Goal: Information Seeking & Learning: Learn about a topic

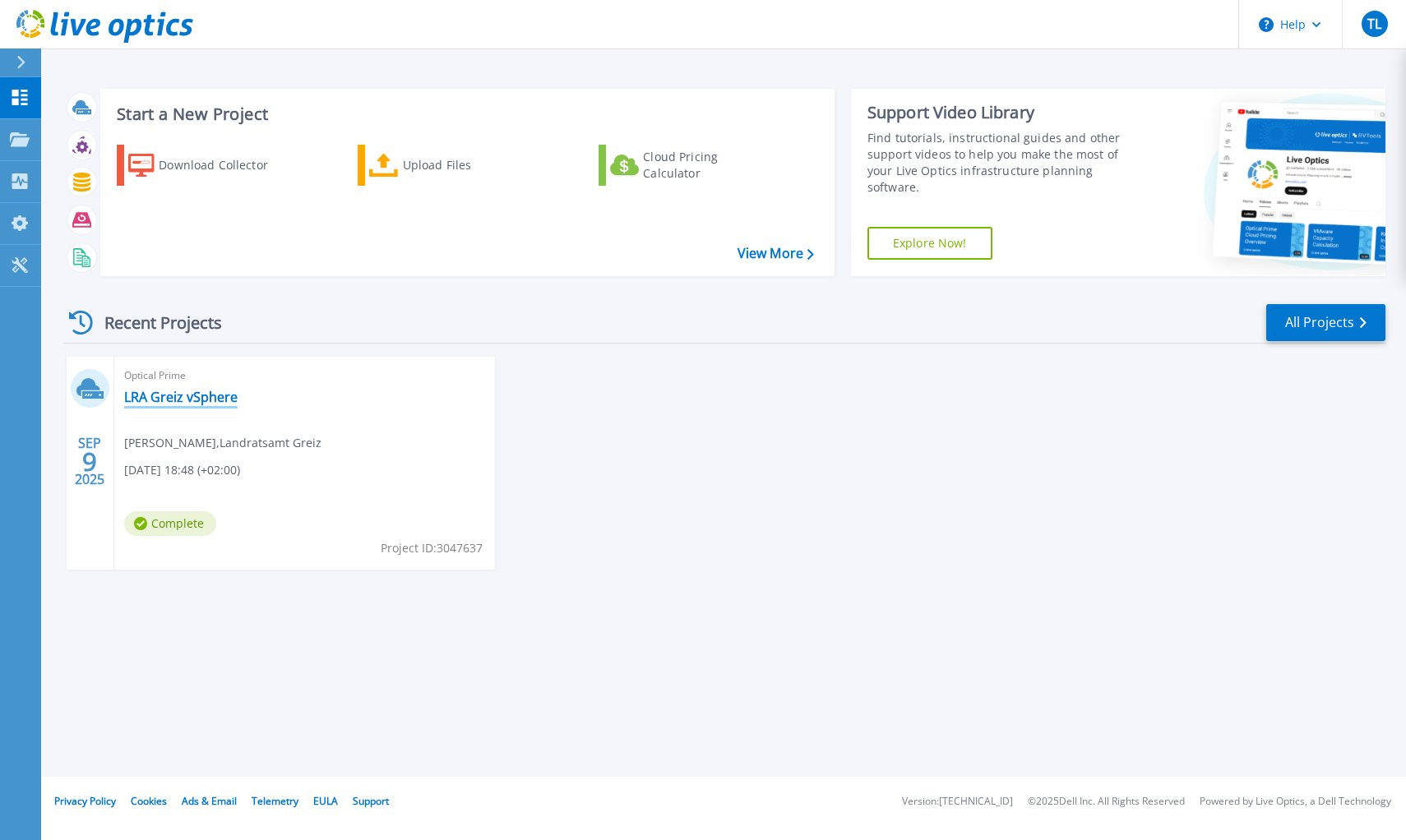
click at [164, 393] on link "LRA Greiz vSphere" at bounding box center [181, 397] width 113 height 17
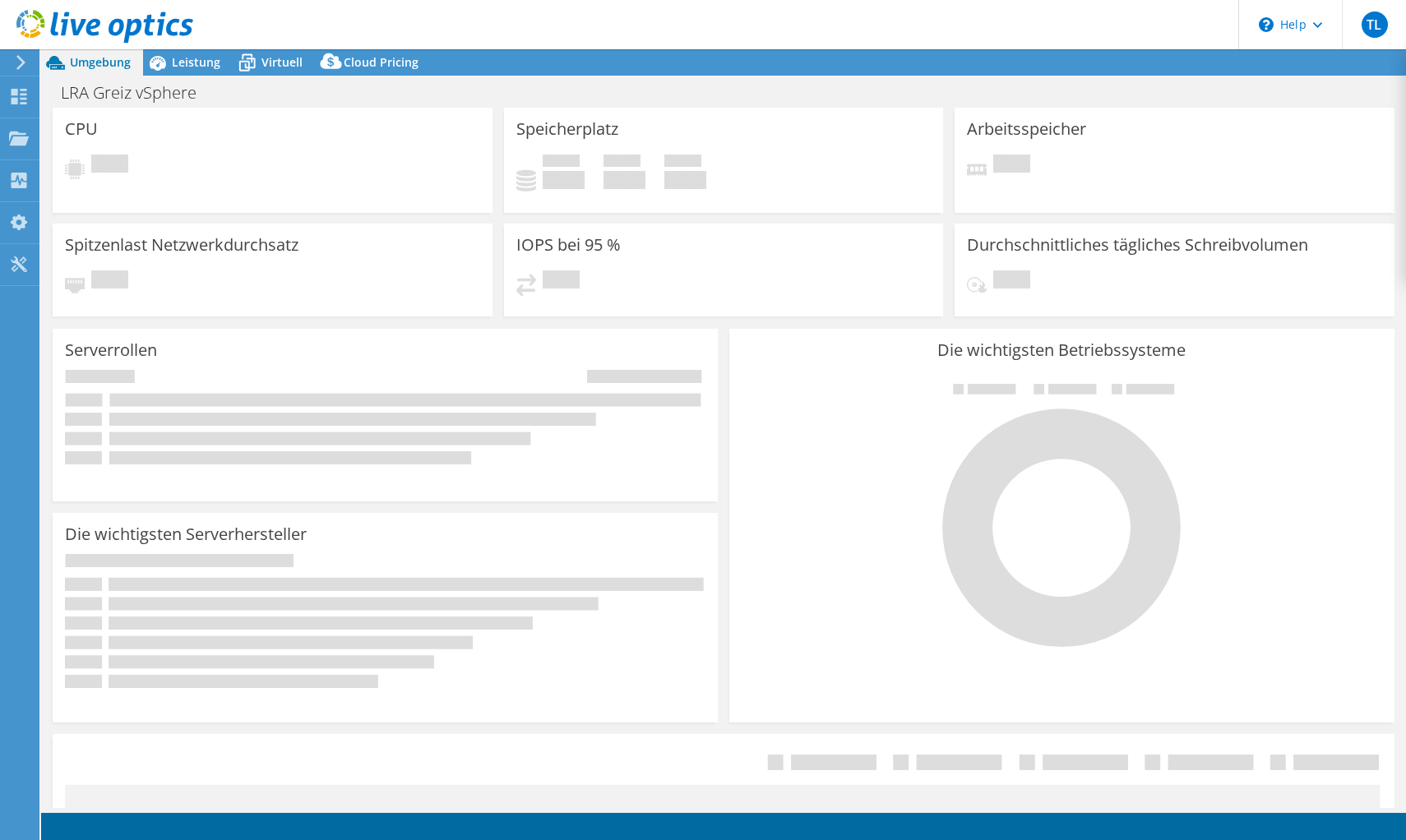
select select "USD"
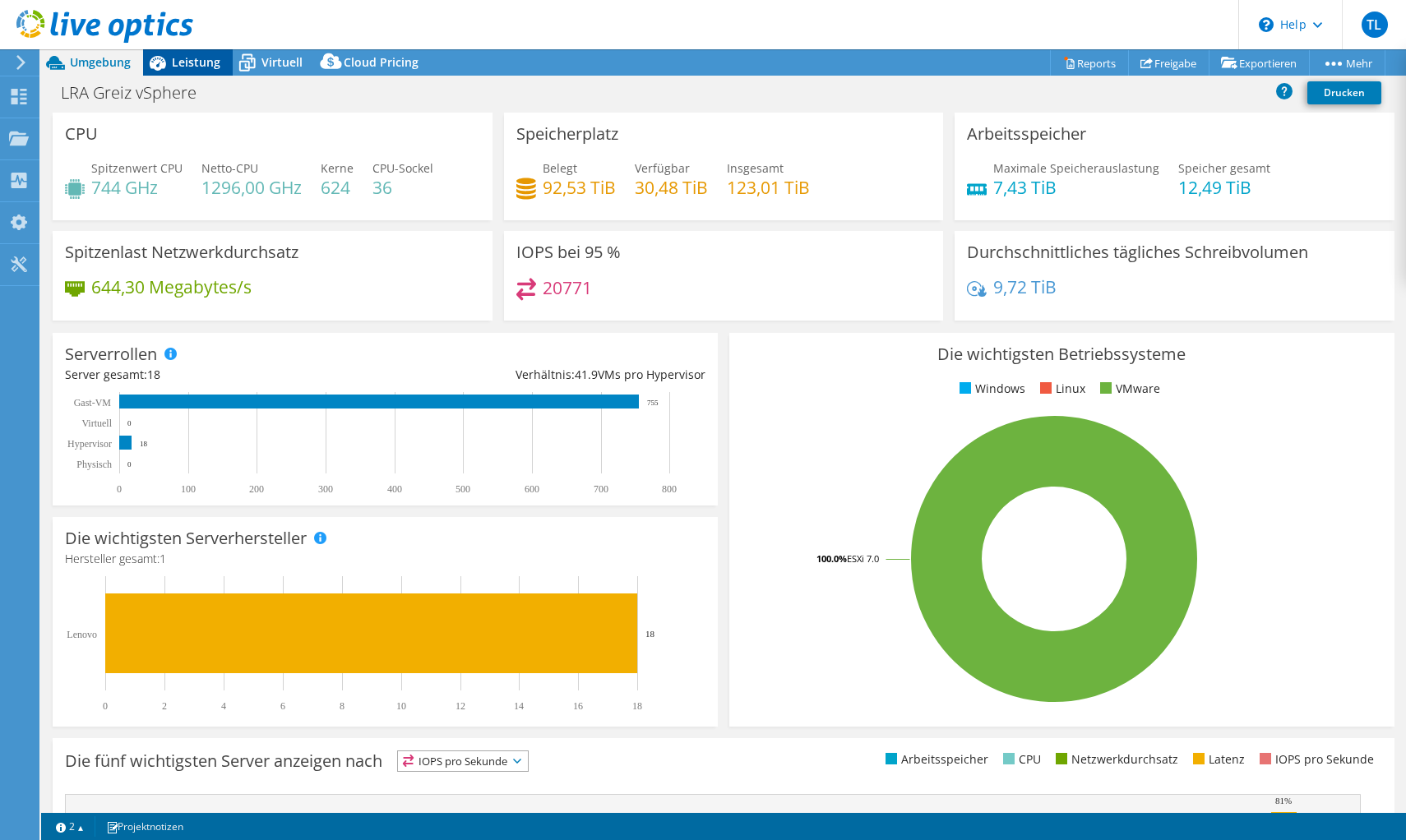
click at [185, 68] on span "Leistung" at bounding box center [196, 62] width 49 height 16
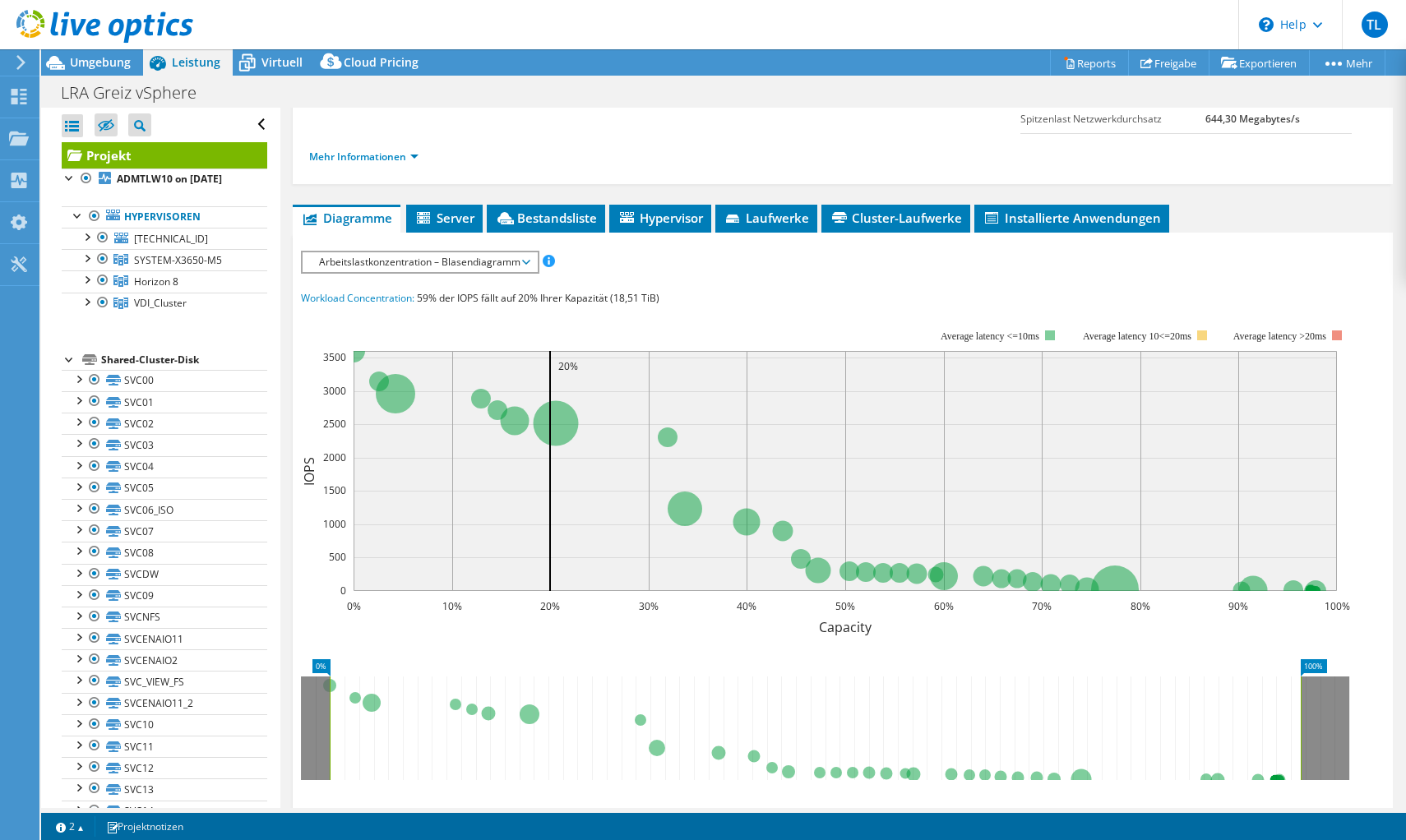
scroll to position [393, 0]
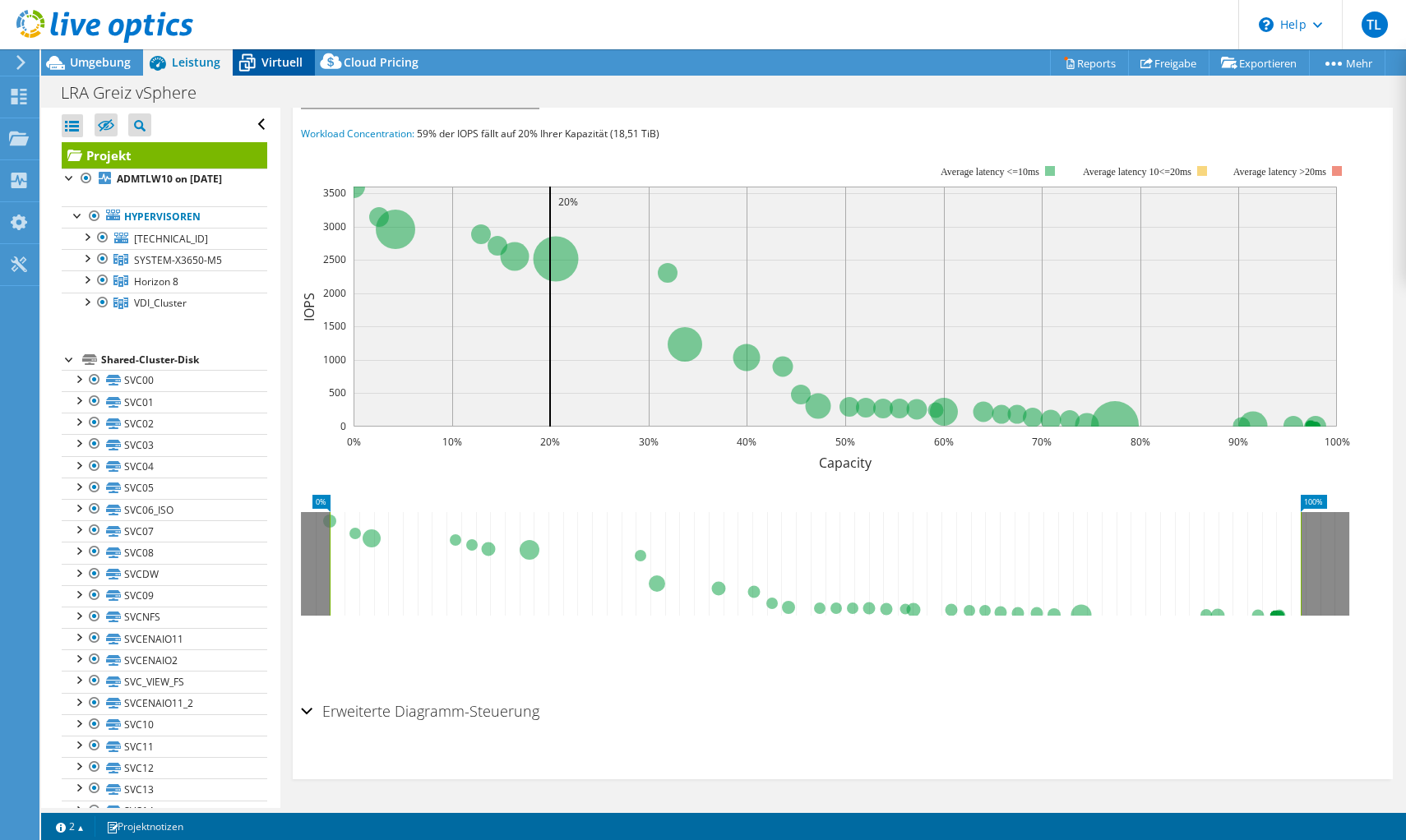
click at [288, 61] on span "Virtuell" at bounding box center [282, 62] width 41 height 16
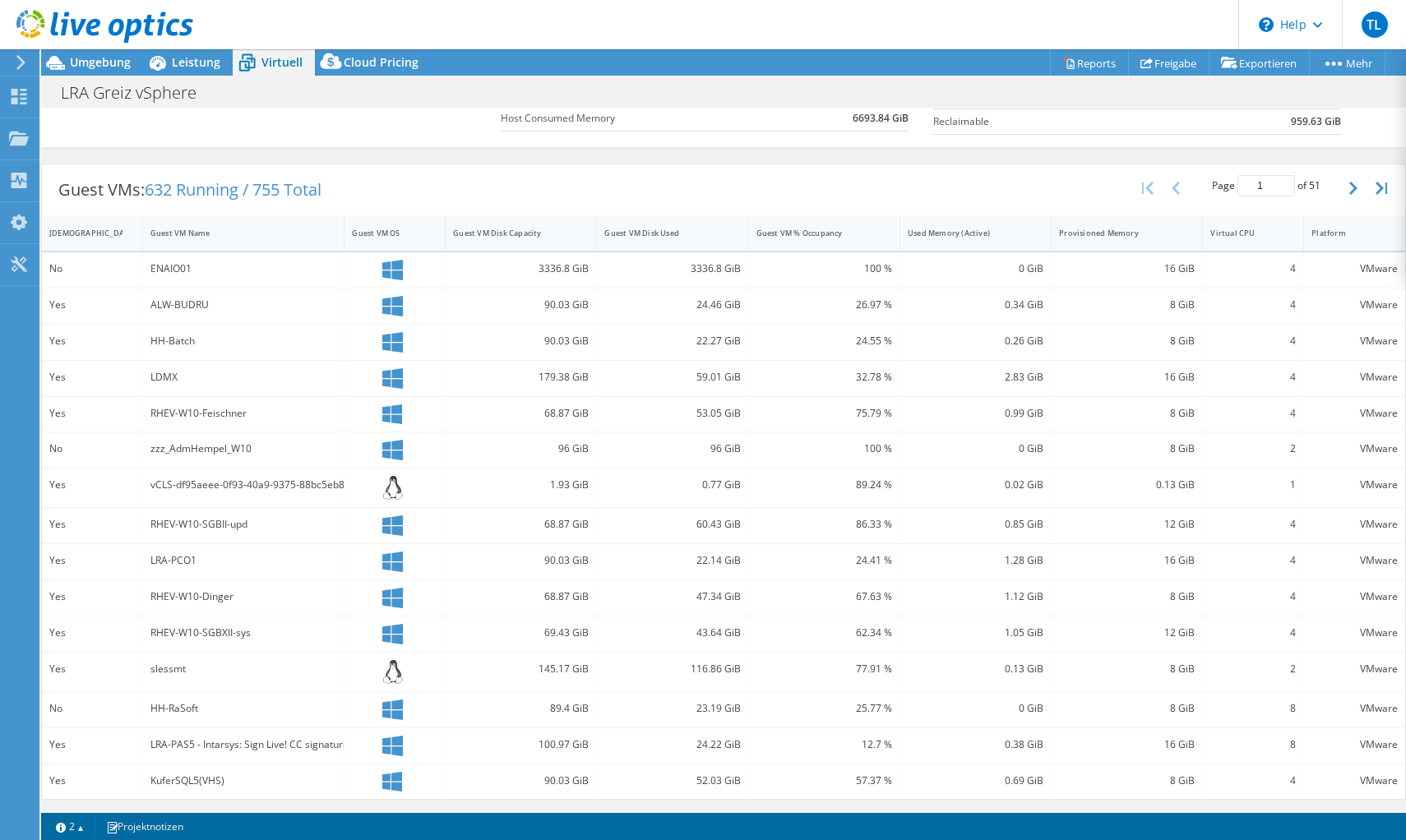
scroll to position [0, 0]
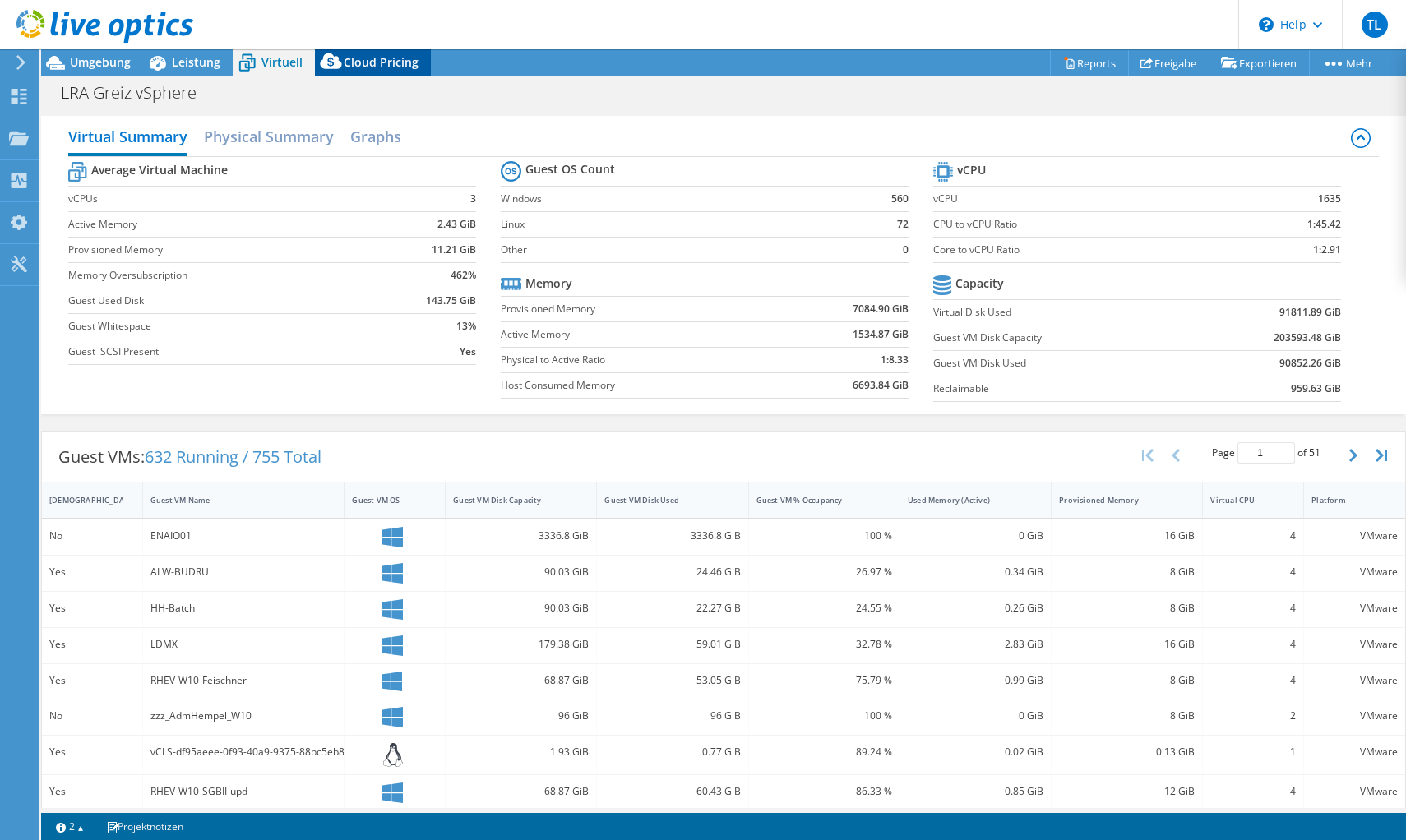
click at [377, 61] on span "Cloud Pricing" at bounding box center [381, 62] width 75 height 16
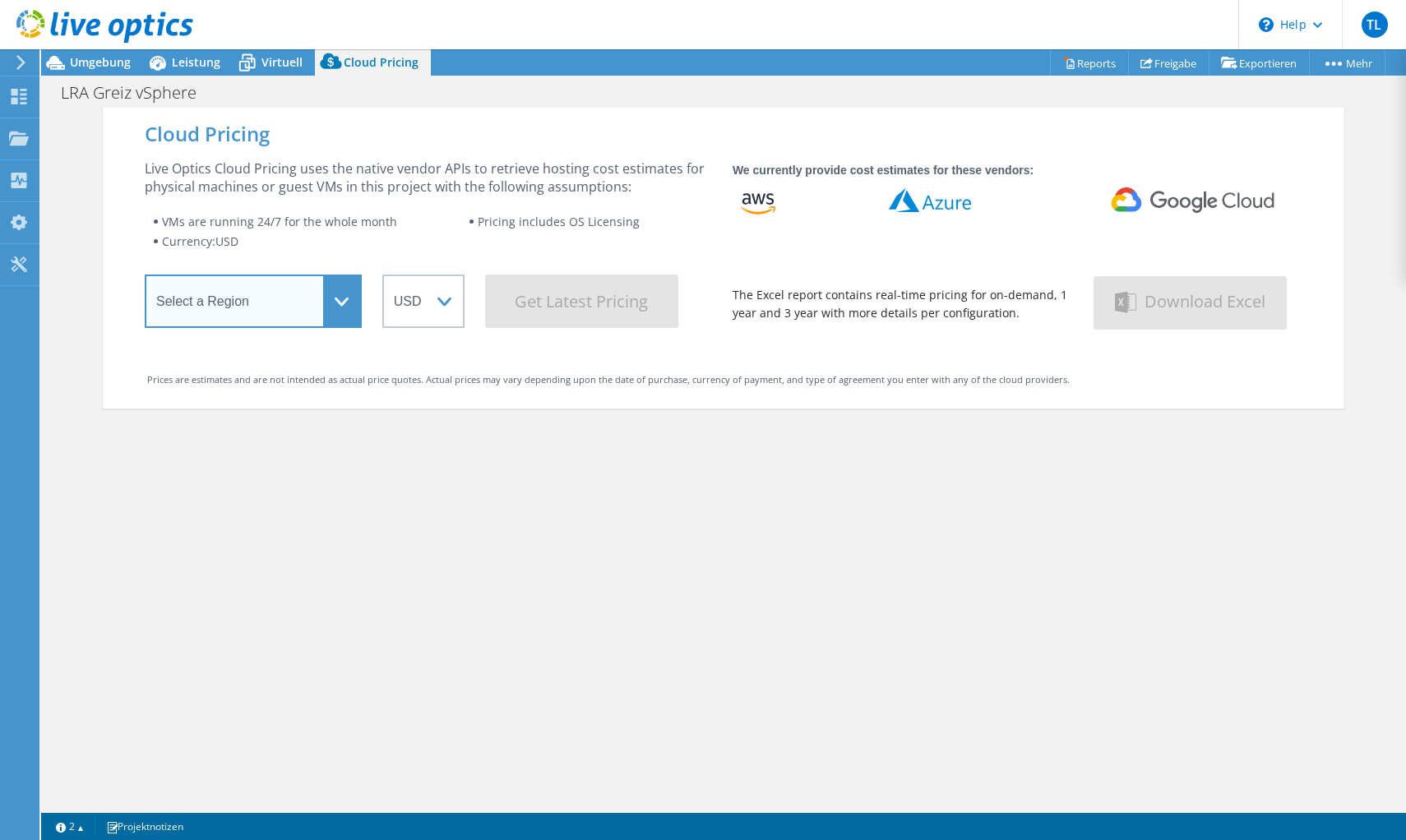
click at [340, 292] on select "Select a Region Asia Pacific (Hong Kong) Asia Pacific (Mumbai) Asia Pacific (Se…" at bounding box center [253, 300] width 217 height 54
select select "EUFrankfurt"
click at [144, 280] on select "Select a Region Asia Pacific (Hong Kong) Asia Pacific (Mumbai) Asia Pacific (Se…" at bounding box center [253, 300] width 217 height 54
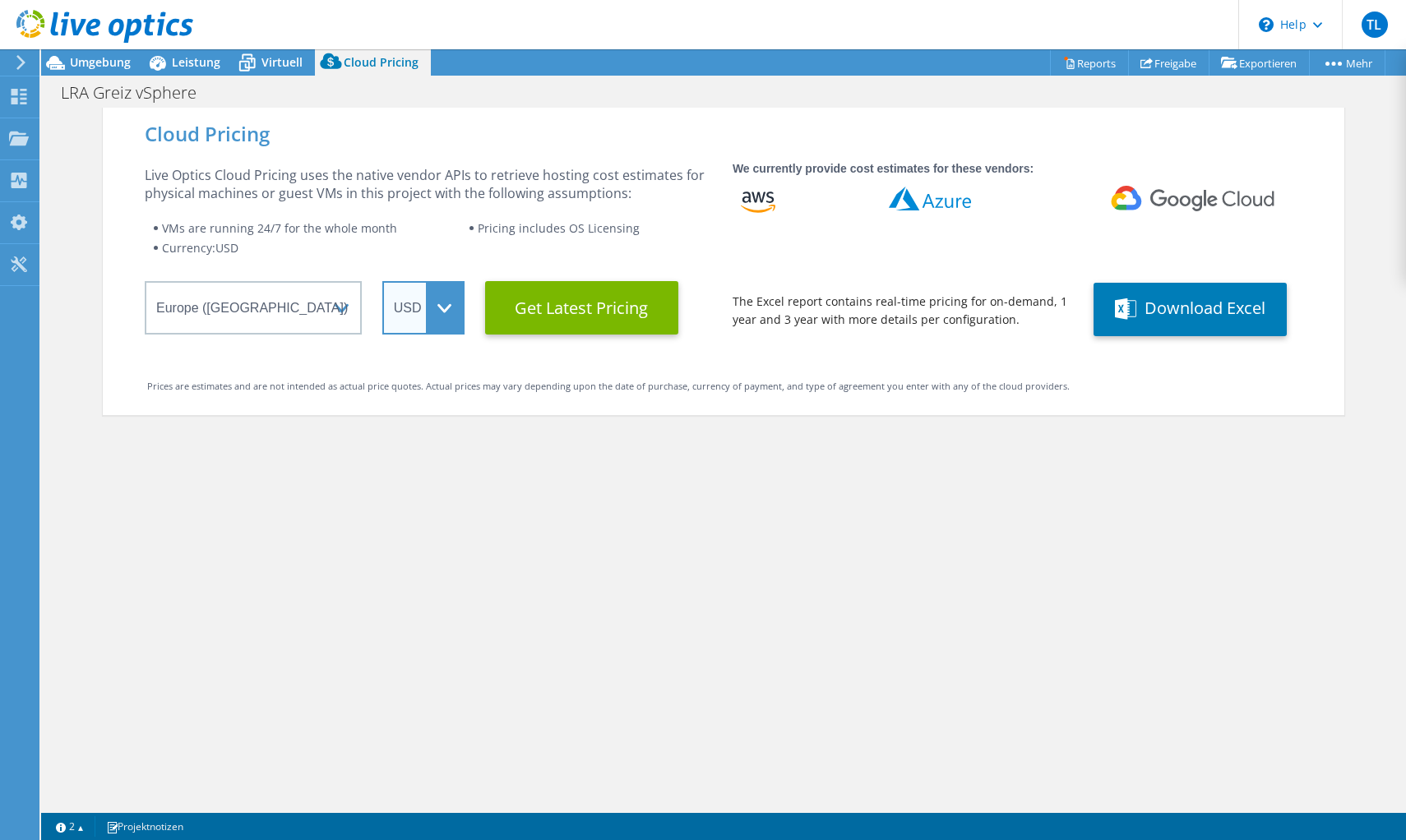
click at [449, 308] on select "ARS AUD BRL CAD CHF CLP CNY DKK EUR GBP HKD HUF INR JPY MXN MYR NOK NZD PEN SEK…" at bounding box center [423, 307] width 82 height 54
click at [382, 281] on select "ARS AUD BRL CAD CHF CLP CNY DKK EUR GBP HKD HUF INR JPY MXN MYR NOK NZD PEN SEK…" at bounding box center [423, 307] width 82 height 54
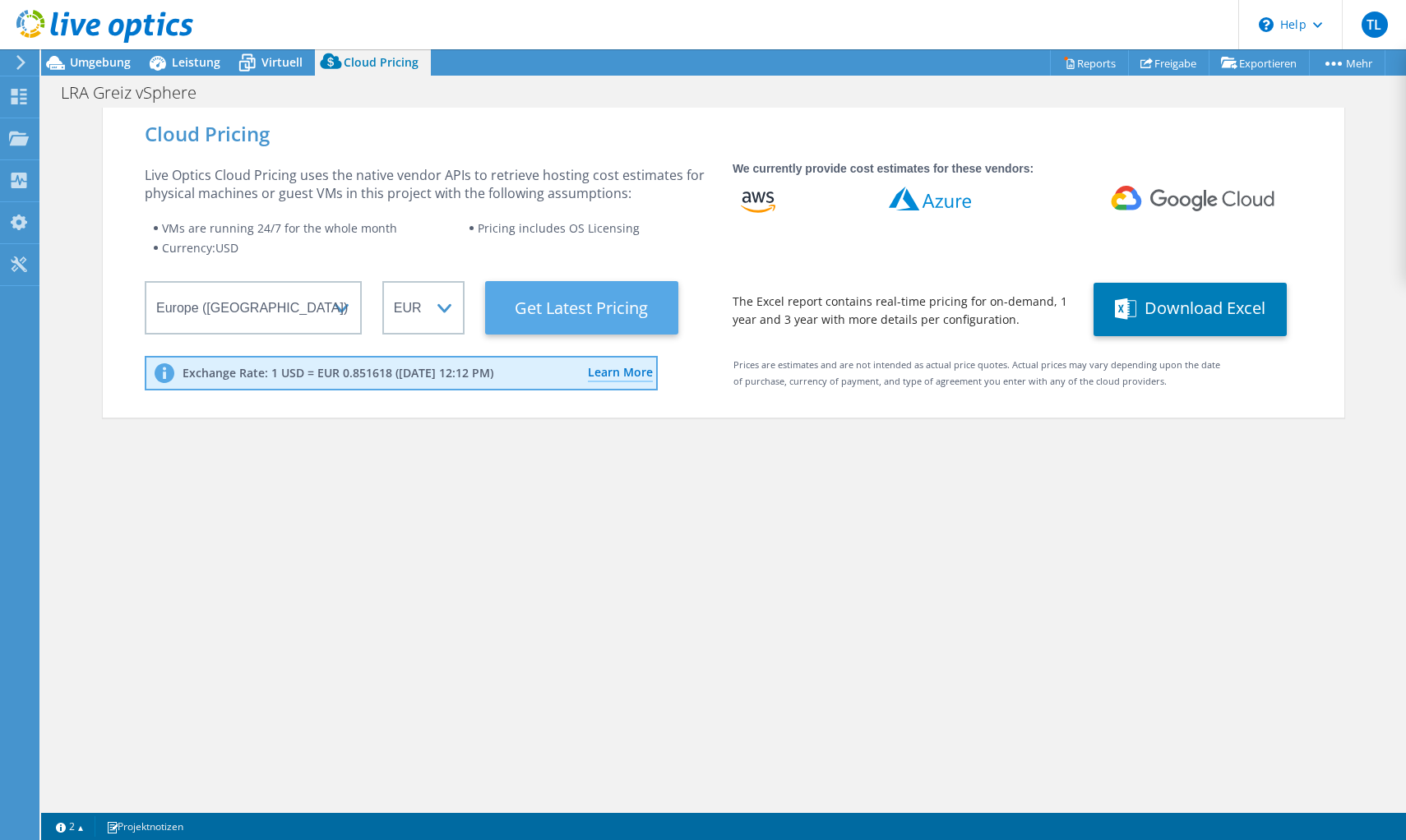
click at [560, 305] on Latest "Get Latest Pricing" at bounding box center [582, 307] width 193 height 54
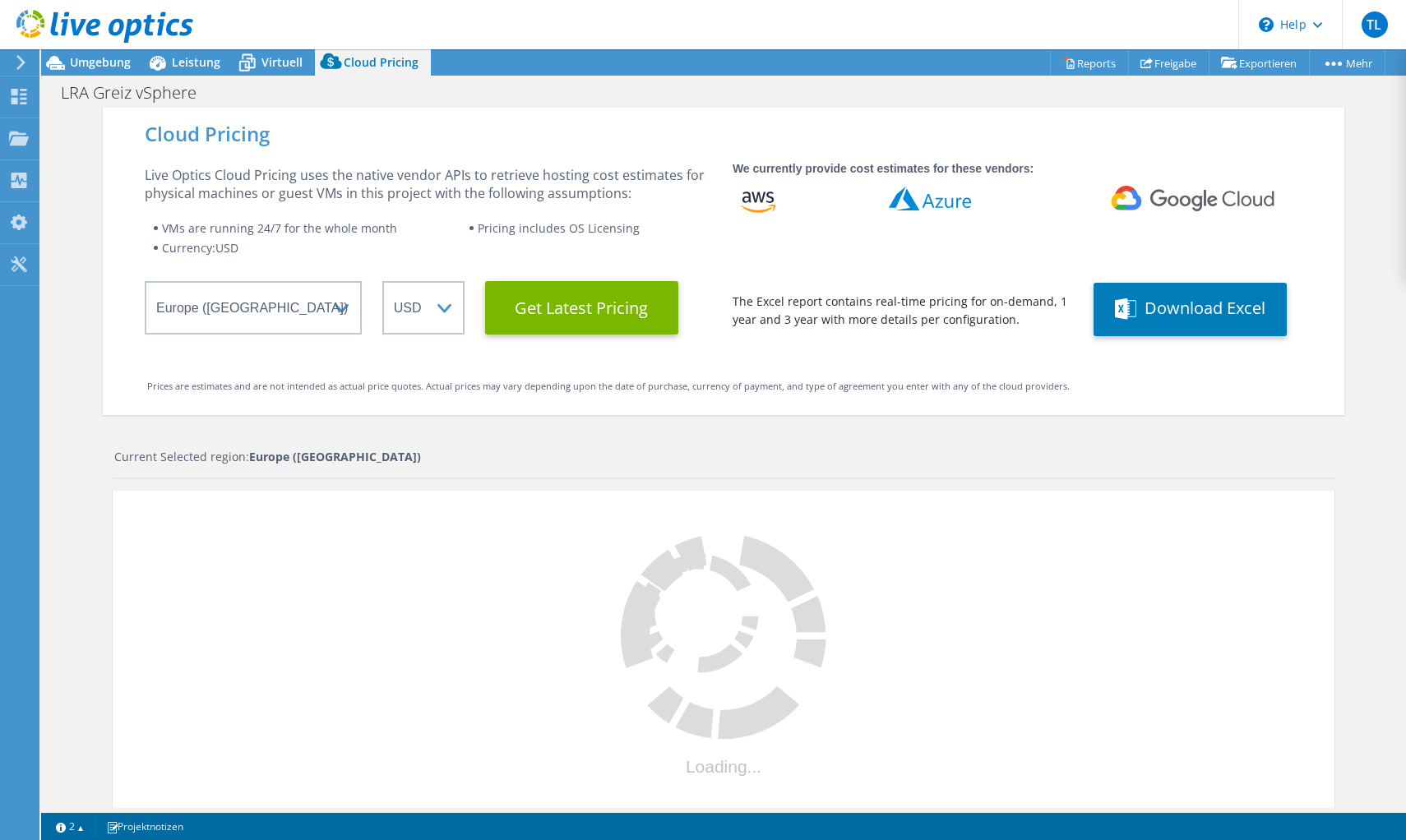
select select "EUR"
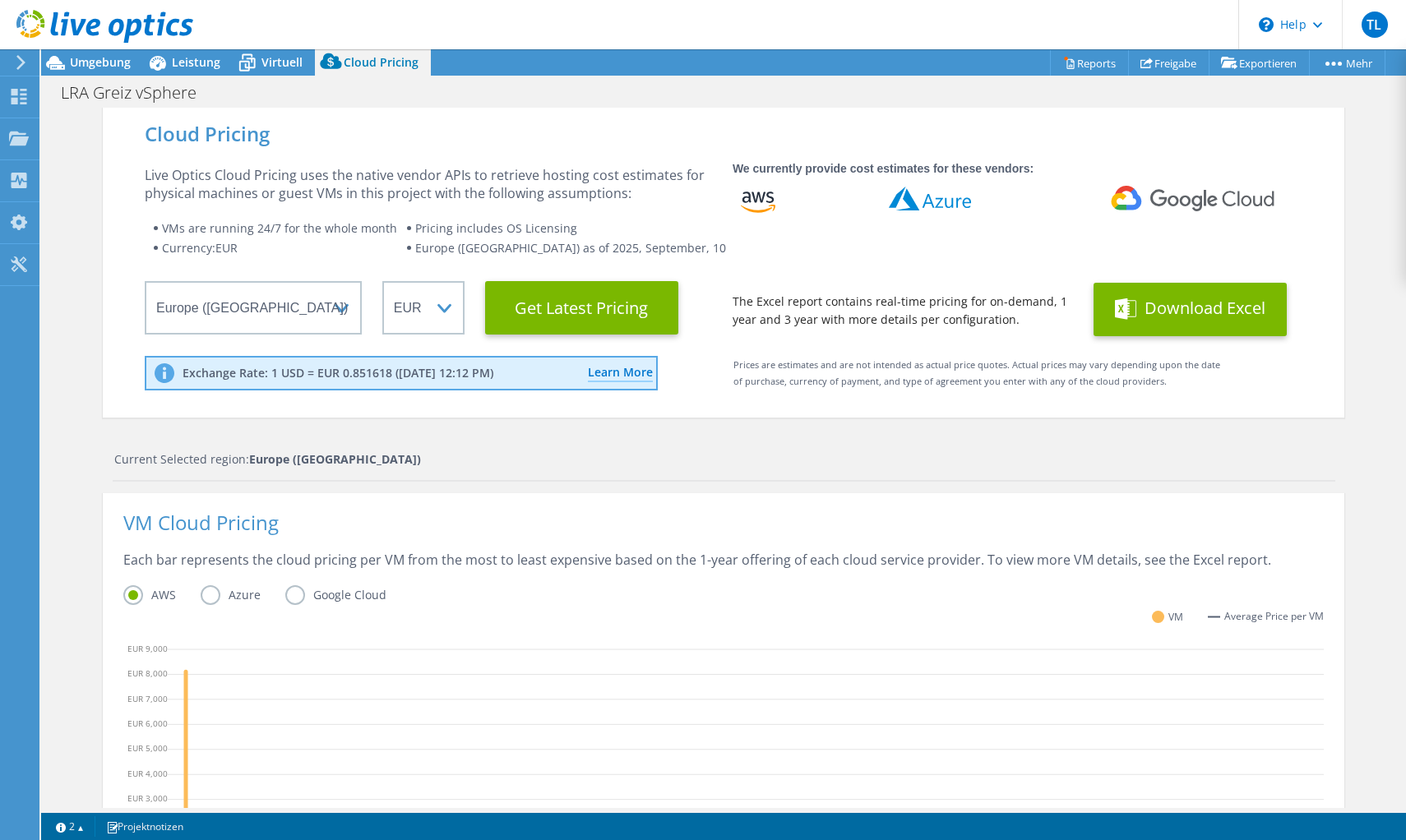
click at [1239, 310] on button "Download Excel" at bounding box center [1190, 309] width 193 height 54
click at [647, 100] on div "LRA Greiz vSphere Drucken" at bounding box center [723, 92] width 1365 height 30
click at [277, 62] on span "Virtuell" at bounding box center [282, 62] width 41 height 16
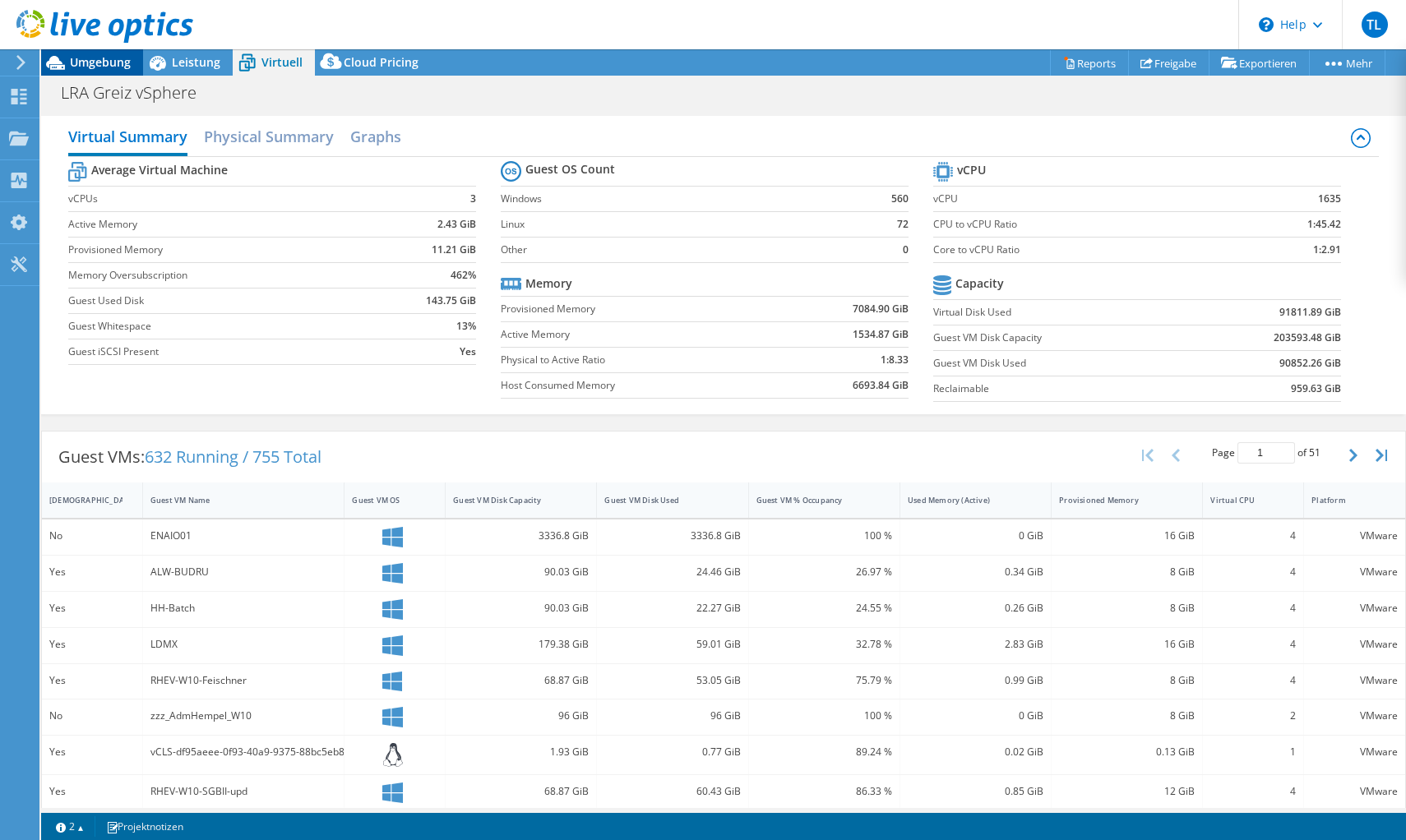
click at [100, 63] on span "Umgebung" at bounding box center [100, 62] width 60 height 16
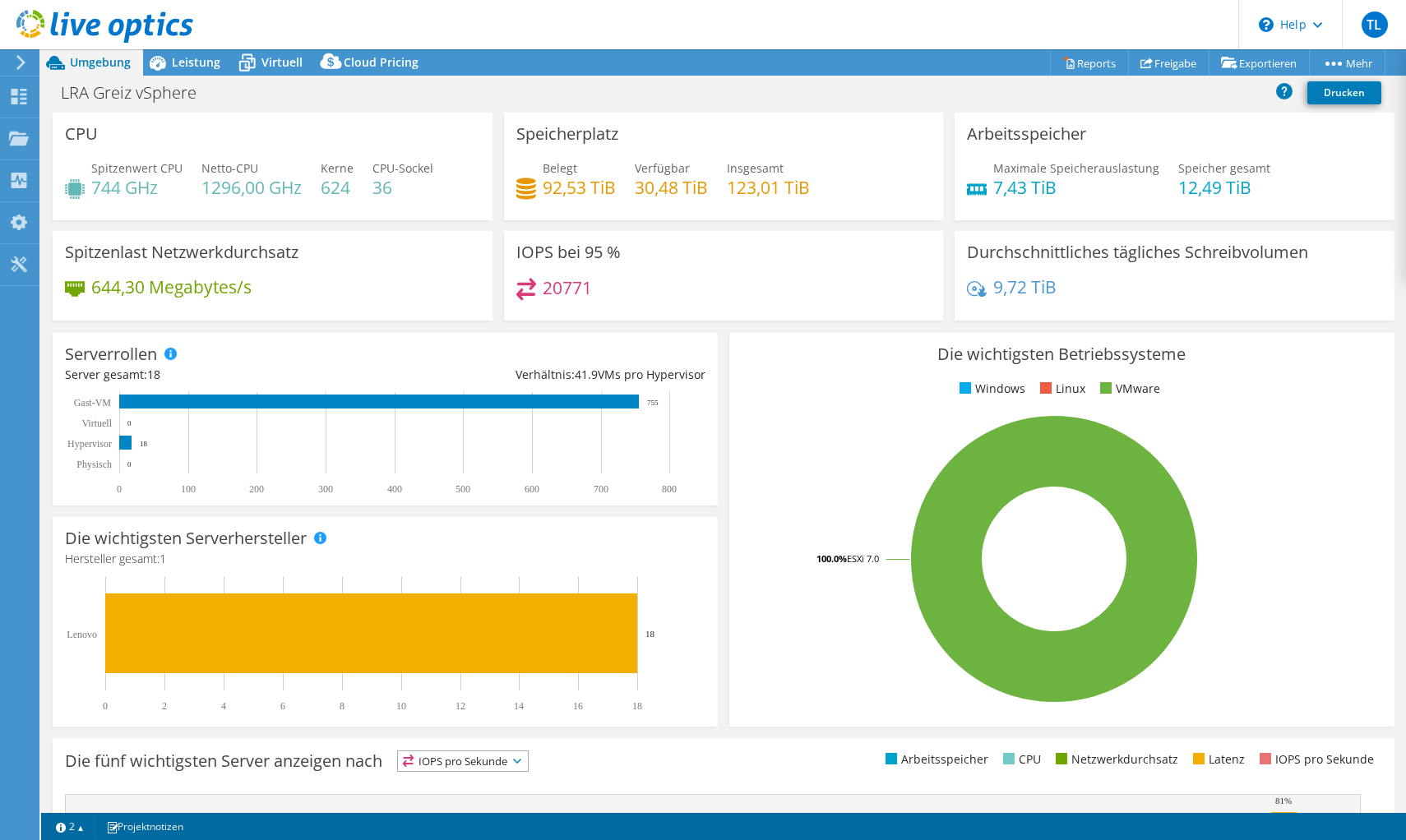
click at [526, 286] on icon at bounding box center [526, 290] width 20 height 23
click at [562, 288] on h4 "20771" at bounding box center [567, 288] width 50 height 19
click at [563, 253] on h3 "IOPS bei 95 %" at bounding box center [568, 252] width 104 height 19
click at [554, 292] on h4 "20771" at bounding box center [567, 288] width 50 height 19
click at [970, 291] on icon at bounding box center [977, 289] width 20 height 22
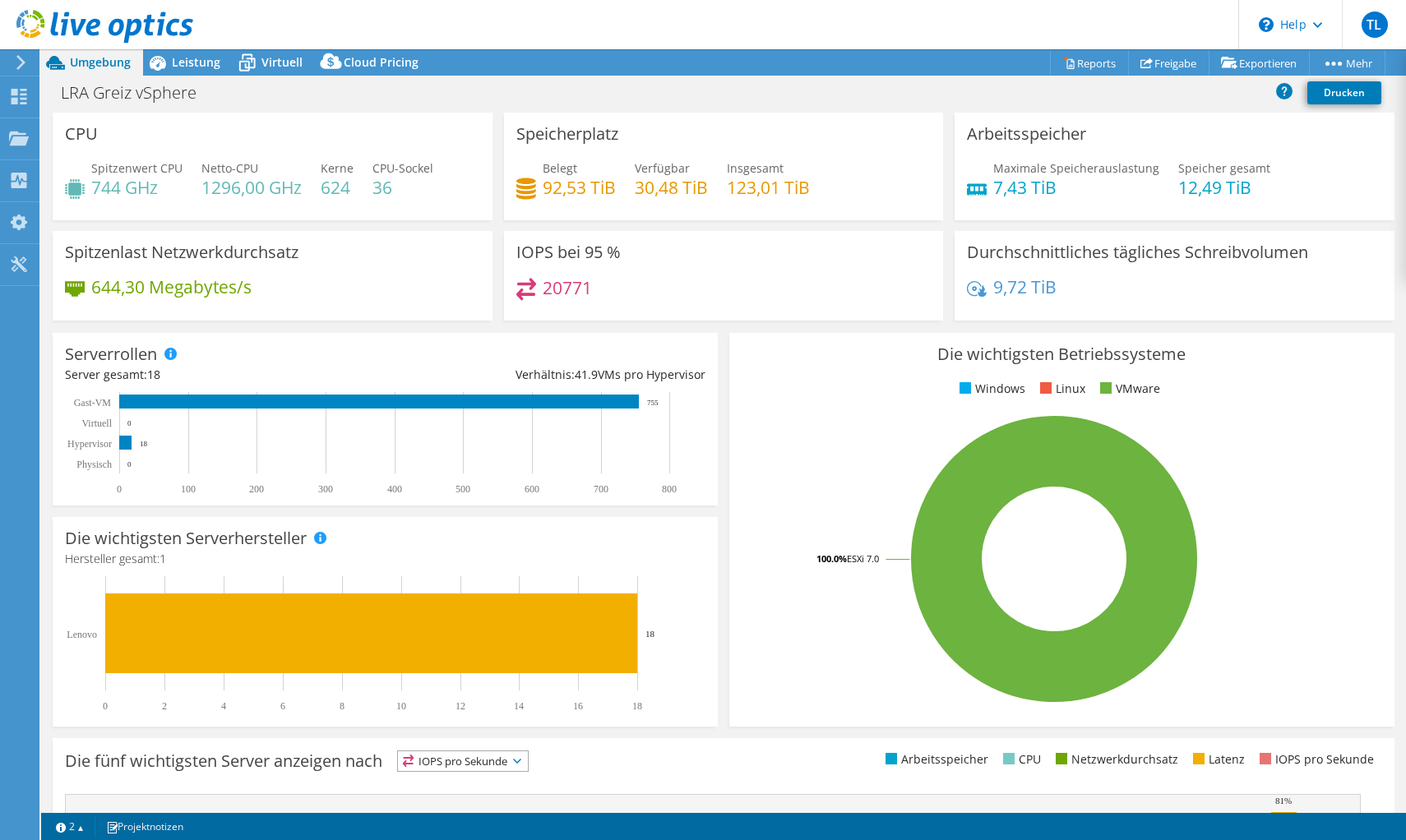
click at [997, 288] on h4 "9,72 TiB" at bounding box center [1024, 287] width 63 height 19
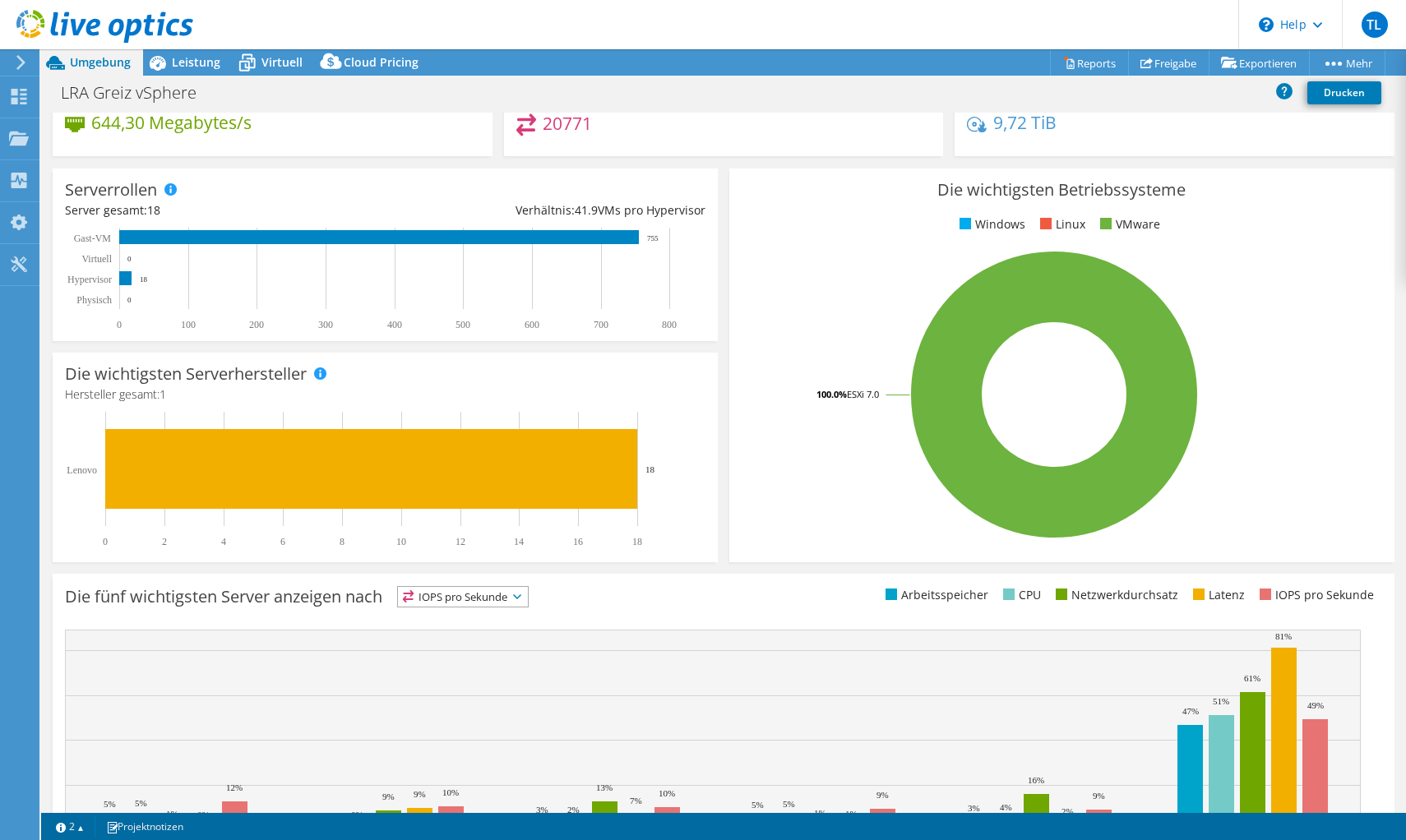
scroll to position [247, 0]
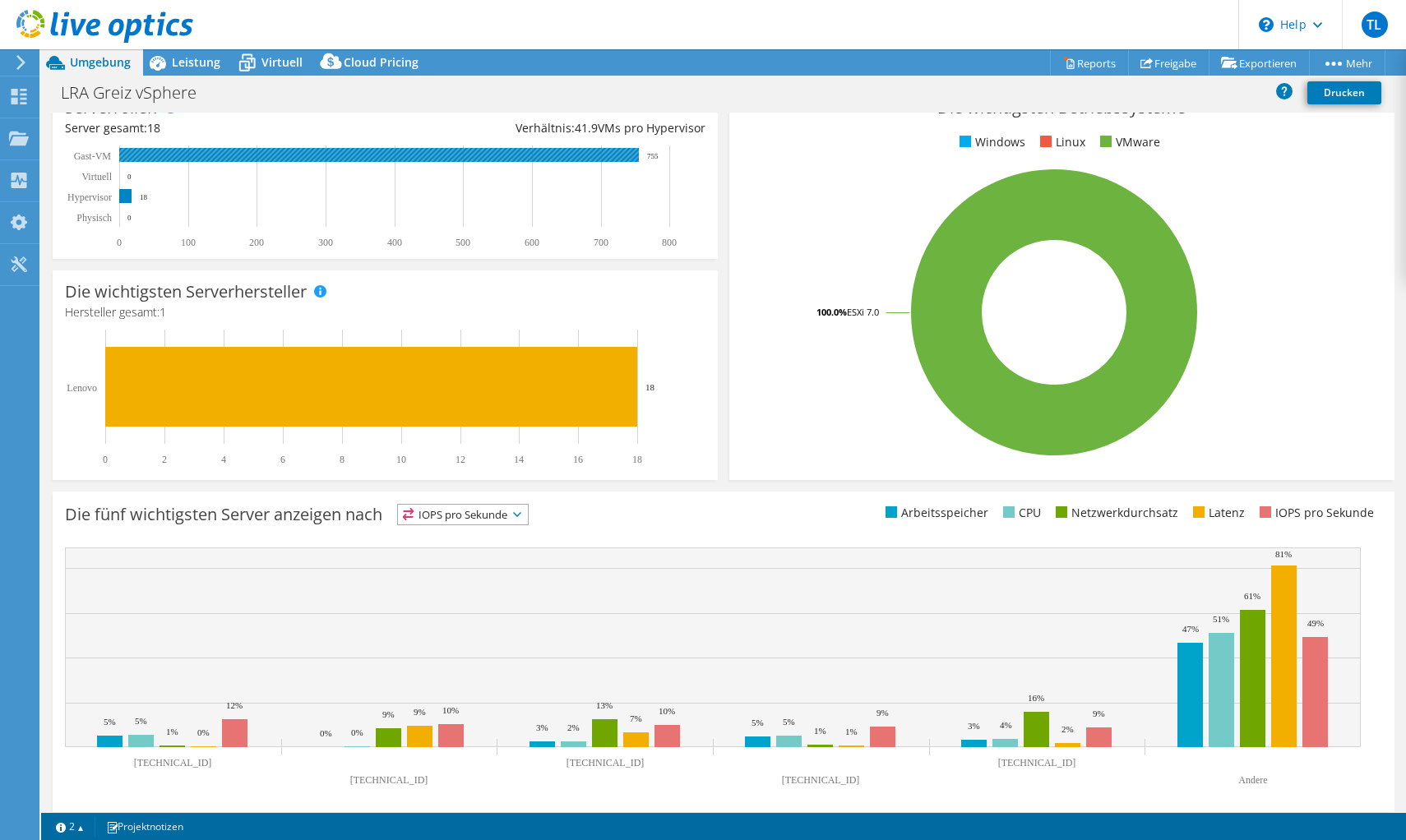
click at [210, 158] on rect at bounding box center [379, 155] width 520 height 14
click at [212, 155] on rect at bounding box center [379, 155] width 520 height 14
click at [456, 508] on span "IOPS pro Sekunde" at bounding box center [462, 514] width 130 height 20
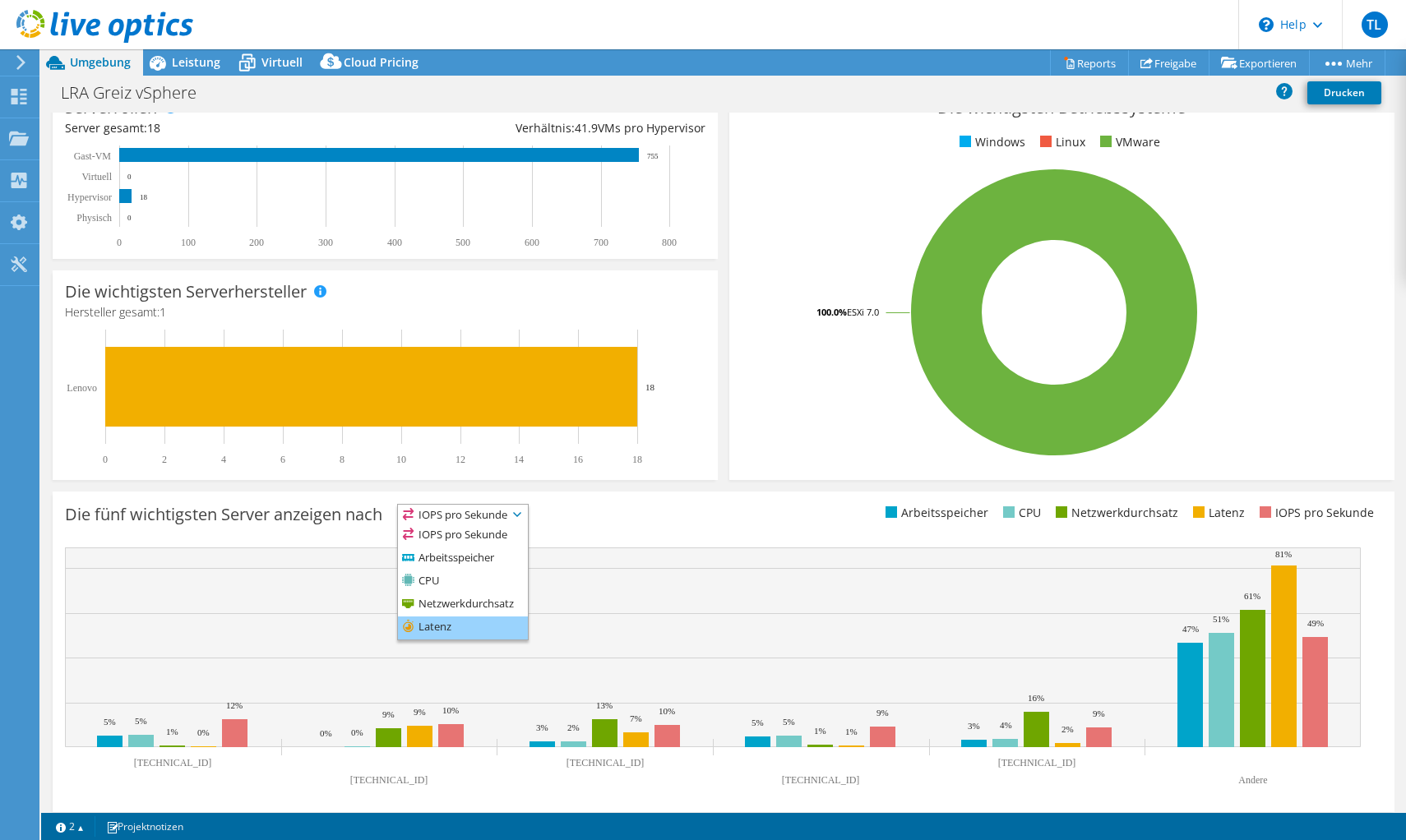
click at [458, 620] on li "Latenz" at bounding box center [462, 628] width 130 height 23
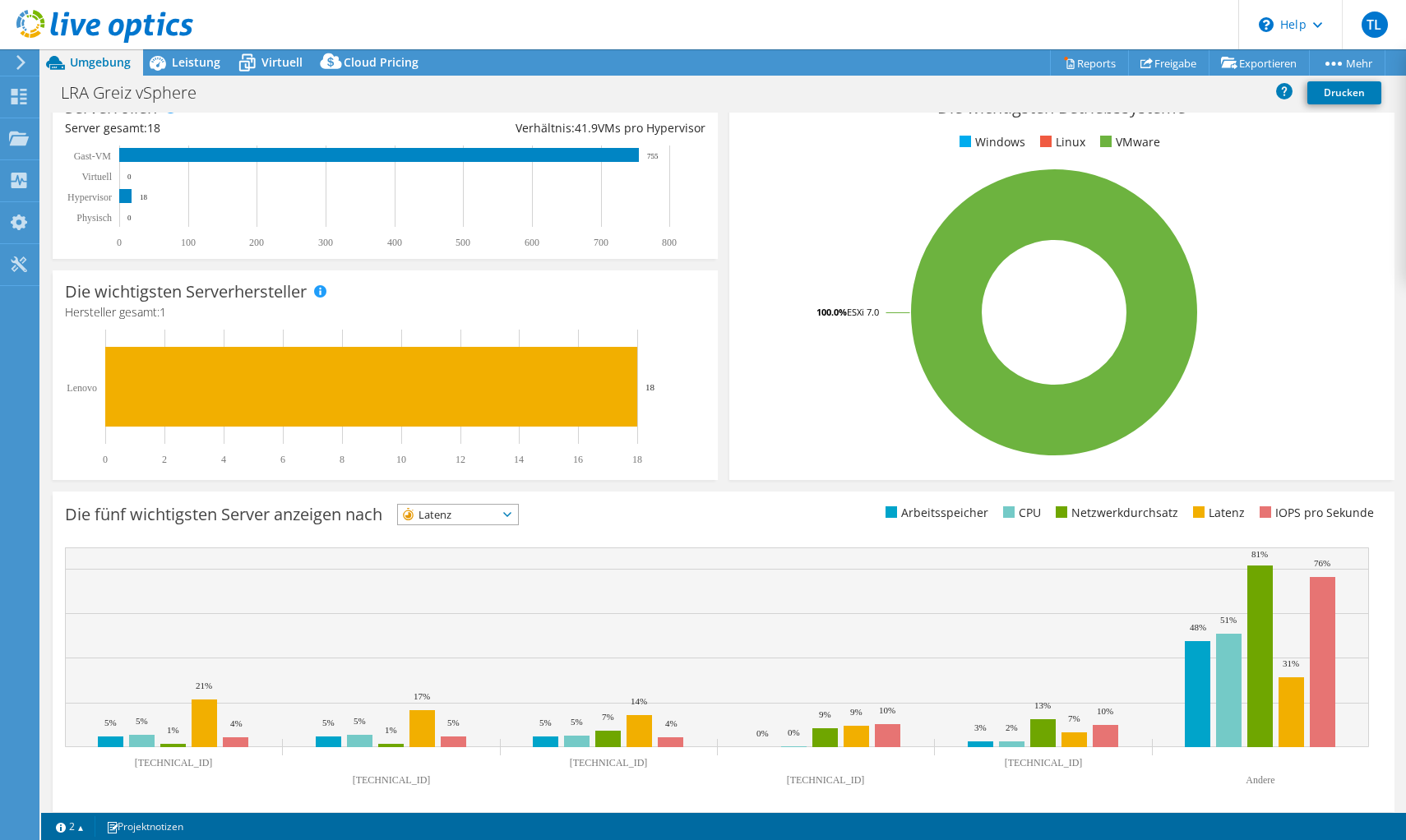
scroll to position [258, 0]
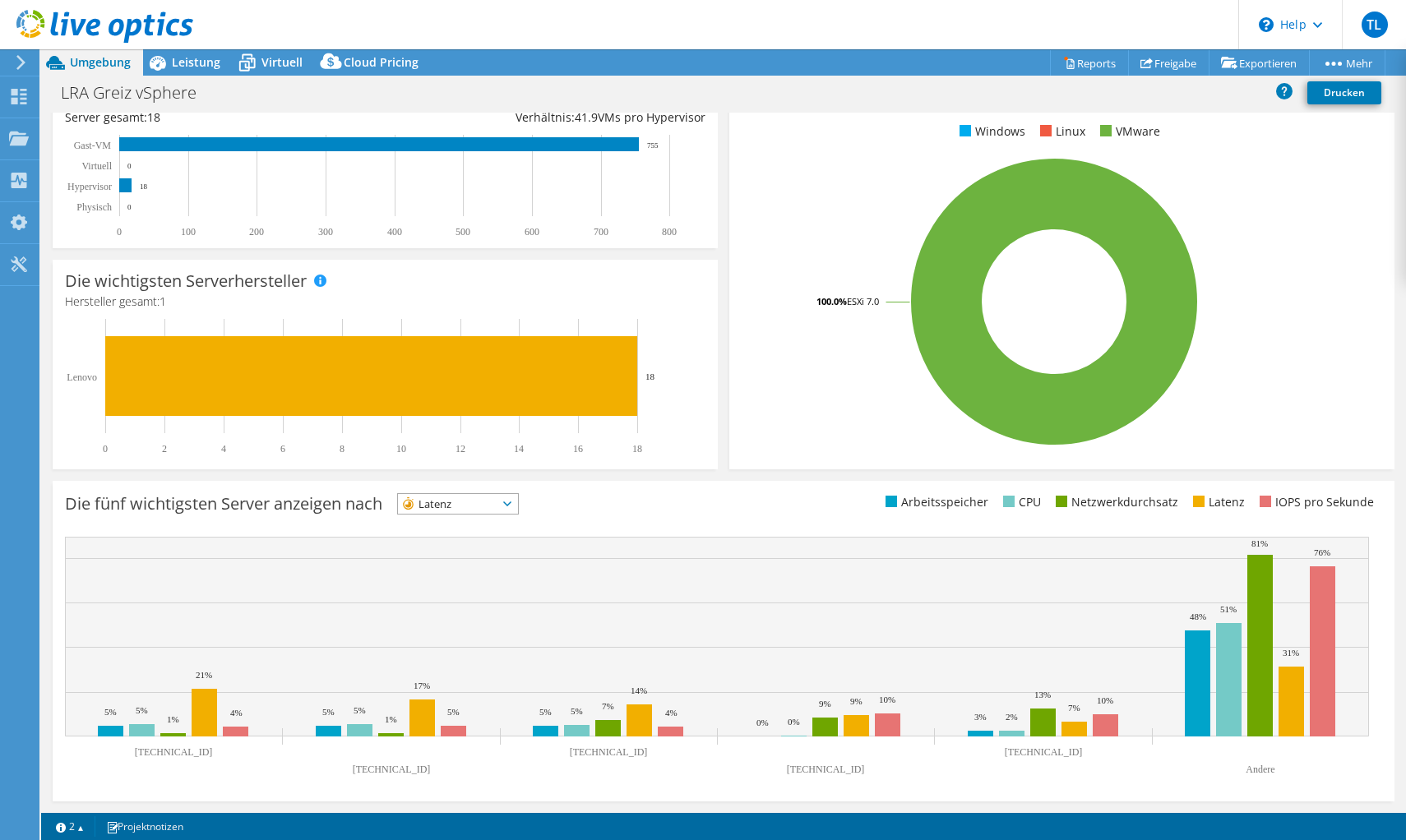
click at [518, 506] on span "Latenz" at bounding box center [458, 503] width 120 height 20
click at [482, 529] on li "IOPS pro Sekunde" at bounding box center [458, 526] width 120 height 23
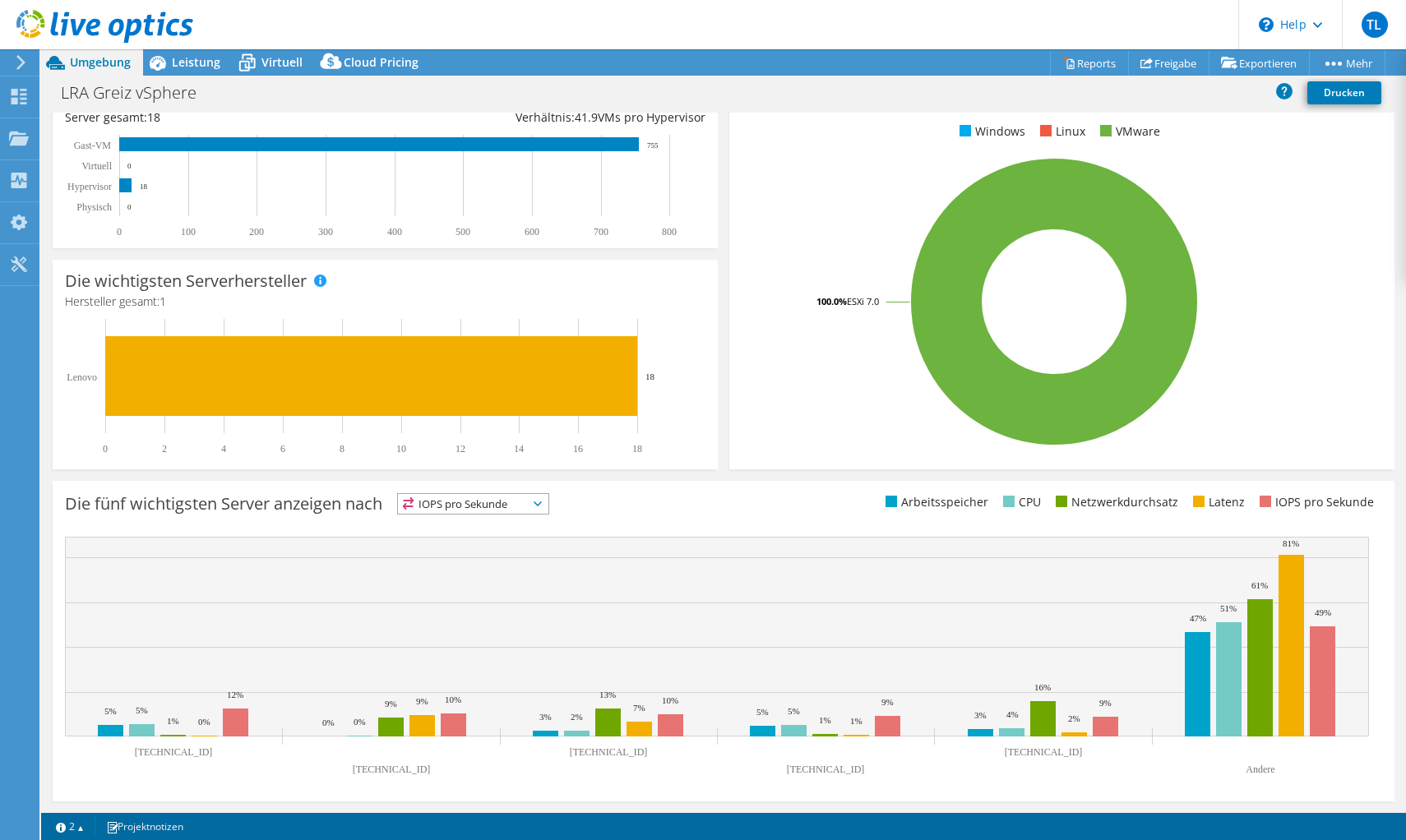
click at [542, 501] on icon at bounding box center [538, 503] width 8 height 5
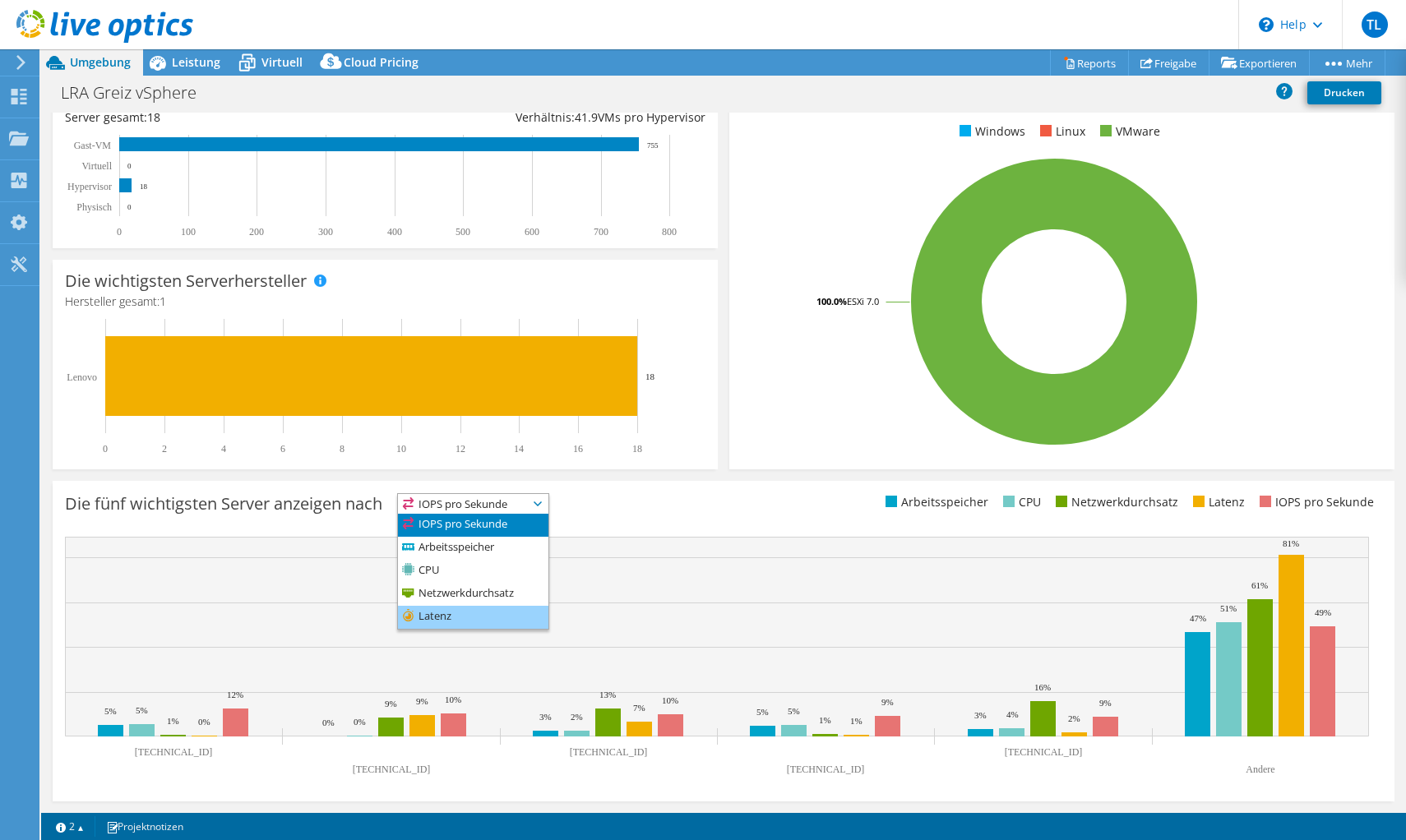
click at [436, 609] on li "Latenz" at bounding box center [473, 618] width 150 height 23
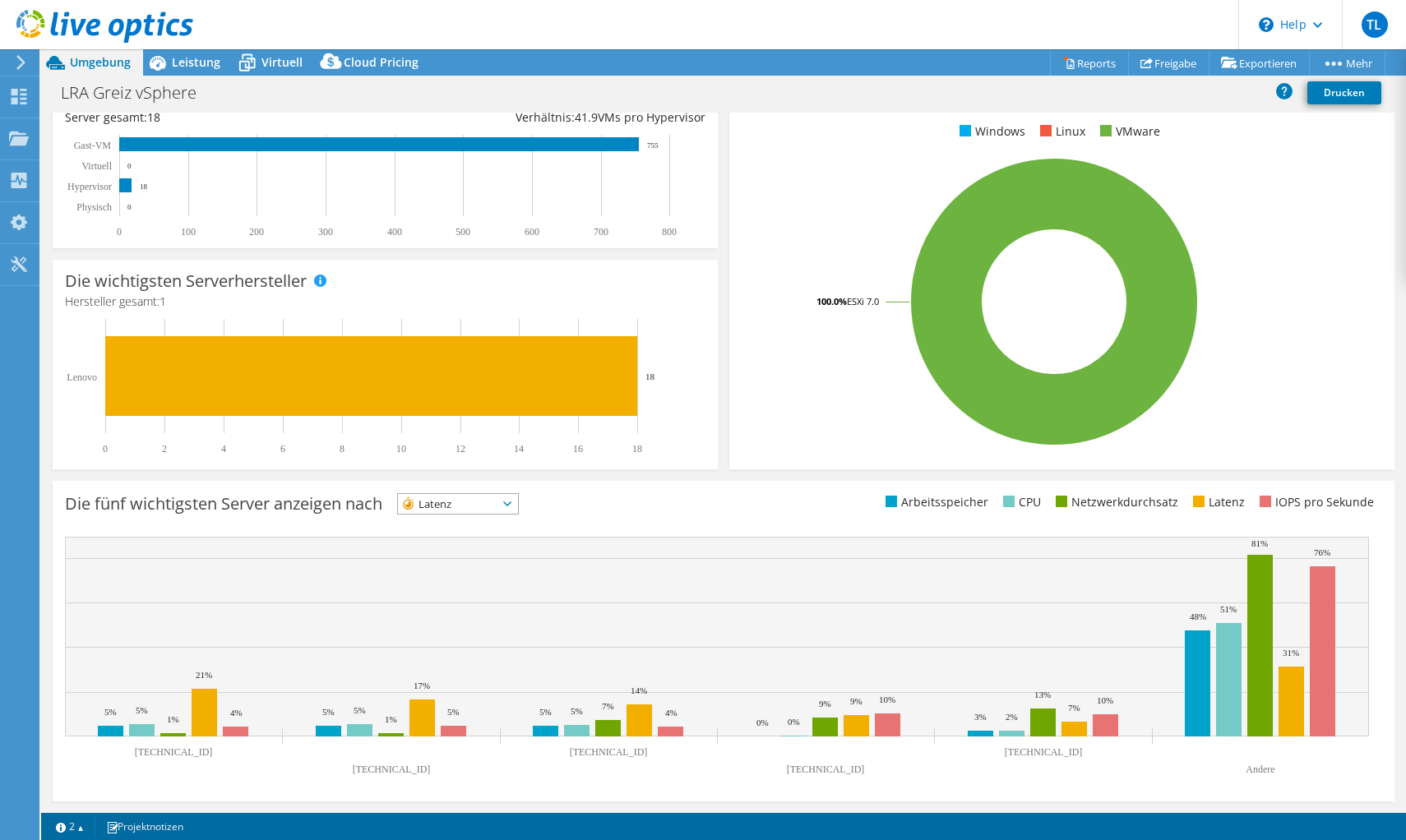
click at [511, 504] on icon at bounding box center [507, 503] width 8 height 5
click at [463, 545] on li "Arbeitsspeicher" at bounding box center [458, 548] width 120 height 23
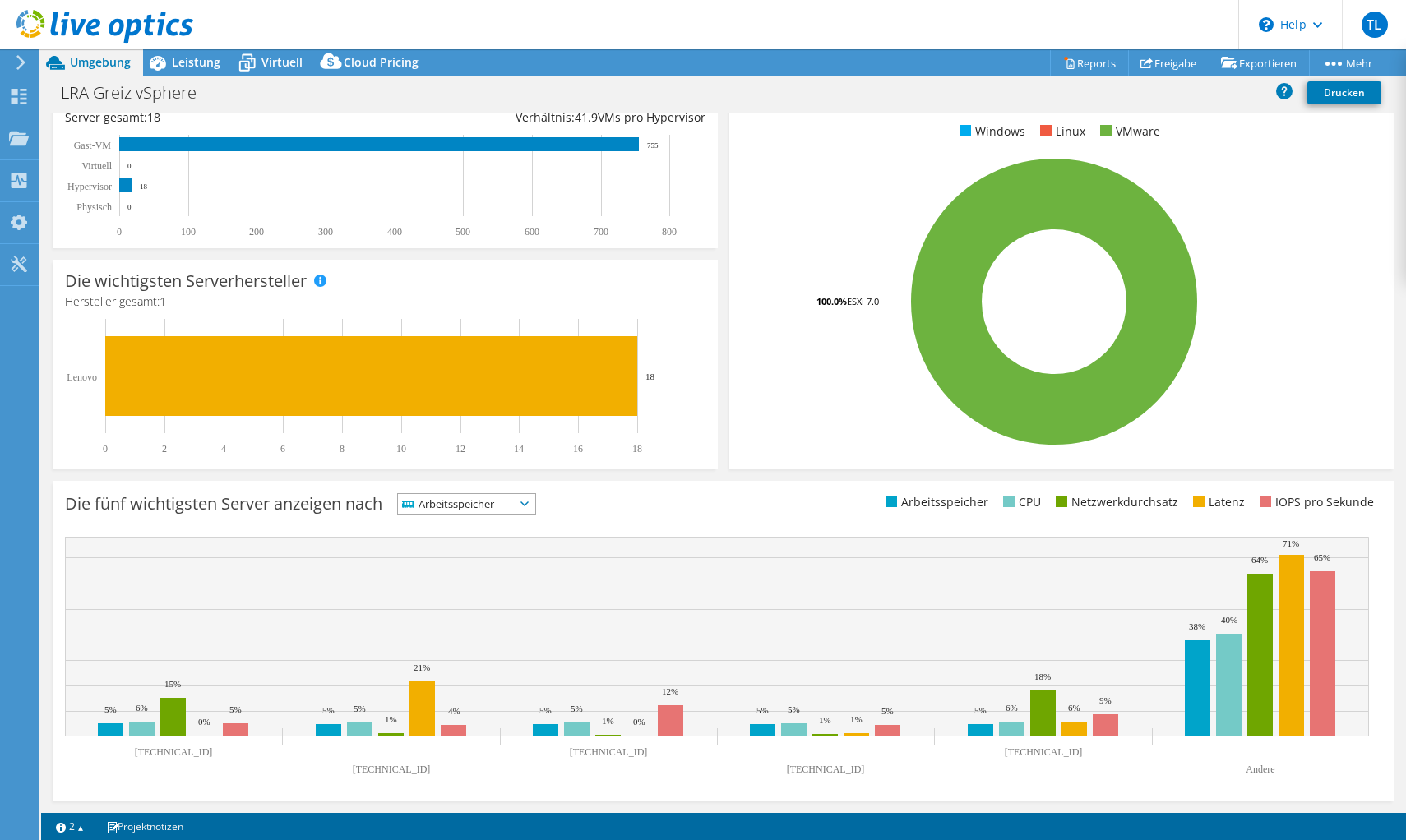
click at [536, 504] on span "Arbeitsspeicher" at bounding box center [466, 503] width 138 height 20
click at [486, 576] on li "CPU" at bounding box center [466, 572] width 138 height 23
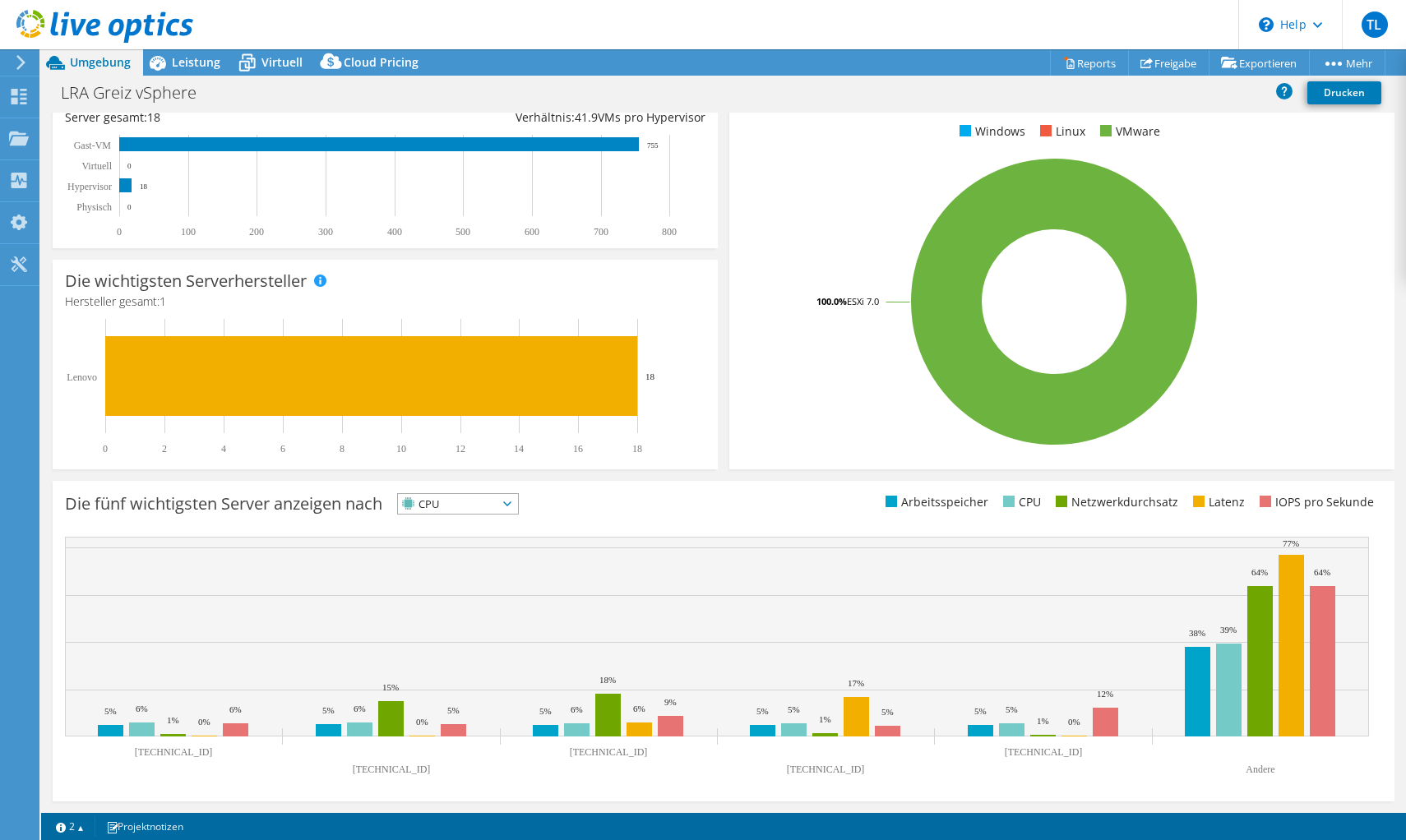
click at [518, 508] on span "CPU" at bounding box center [458, 503] width 120 height 20
click at [484, 584] on li "Netzwerkdurchsatz" at bounding box center [458, 594] width 120 height 23
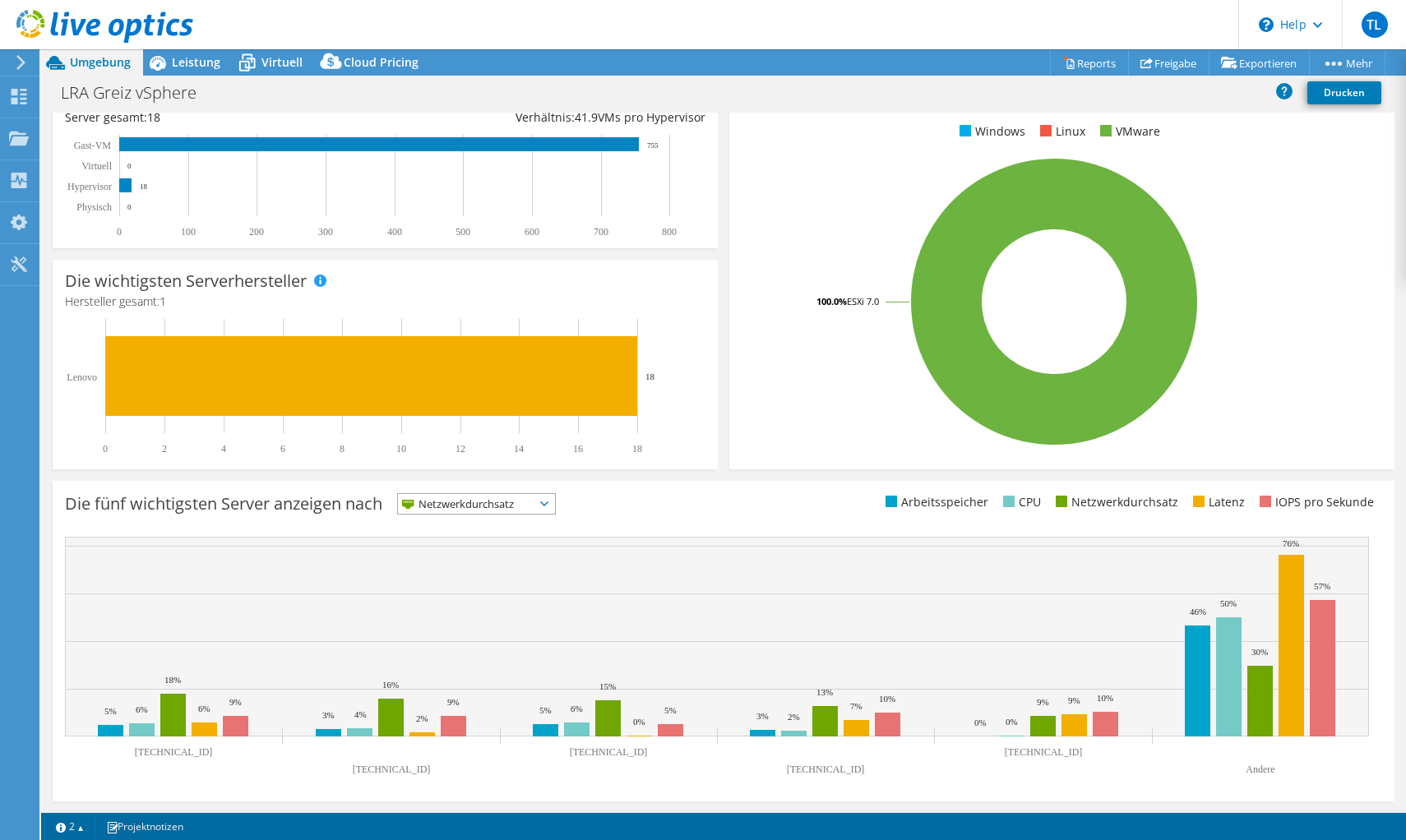
click at [548, 501] on icon at bounding box center [544, 503] width 8 height 5
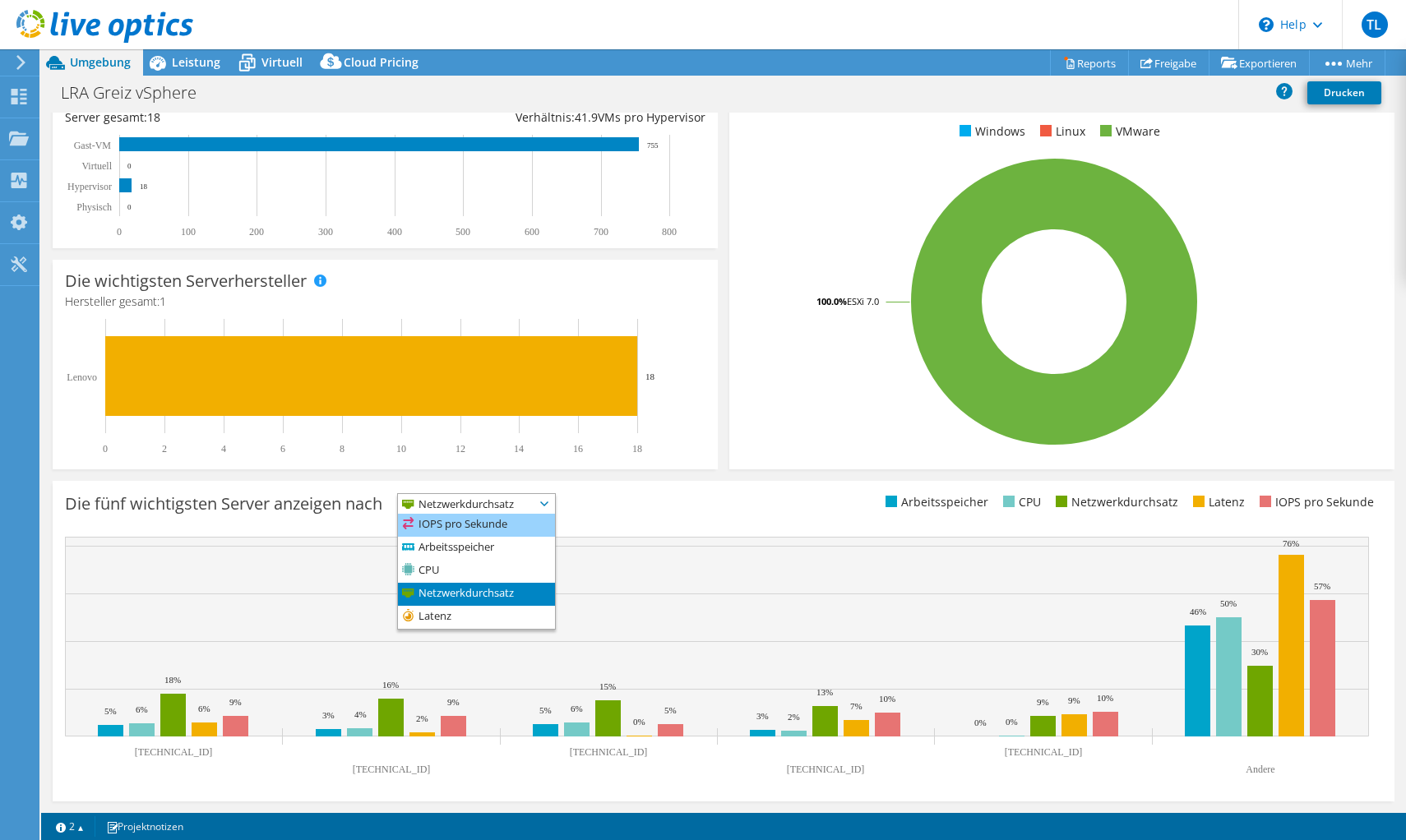
click at [502, 520] on li "IOPS pro Sekunde" at bounding box center [476, 526] width 157 height 23
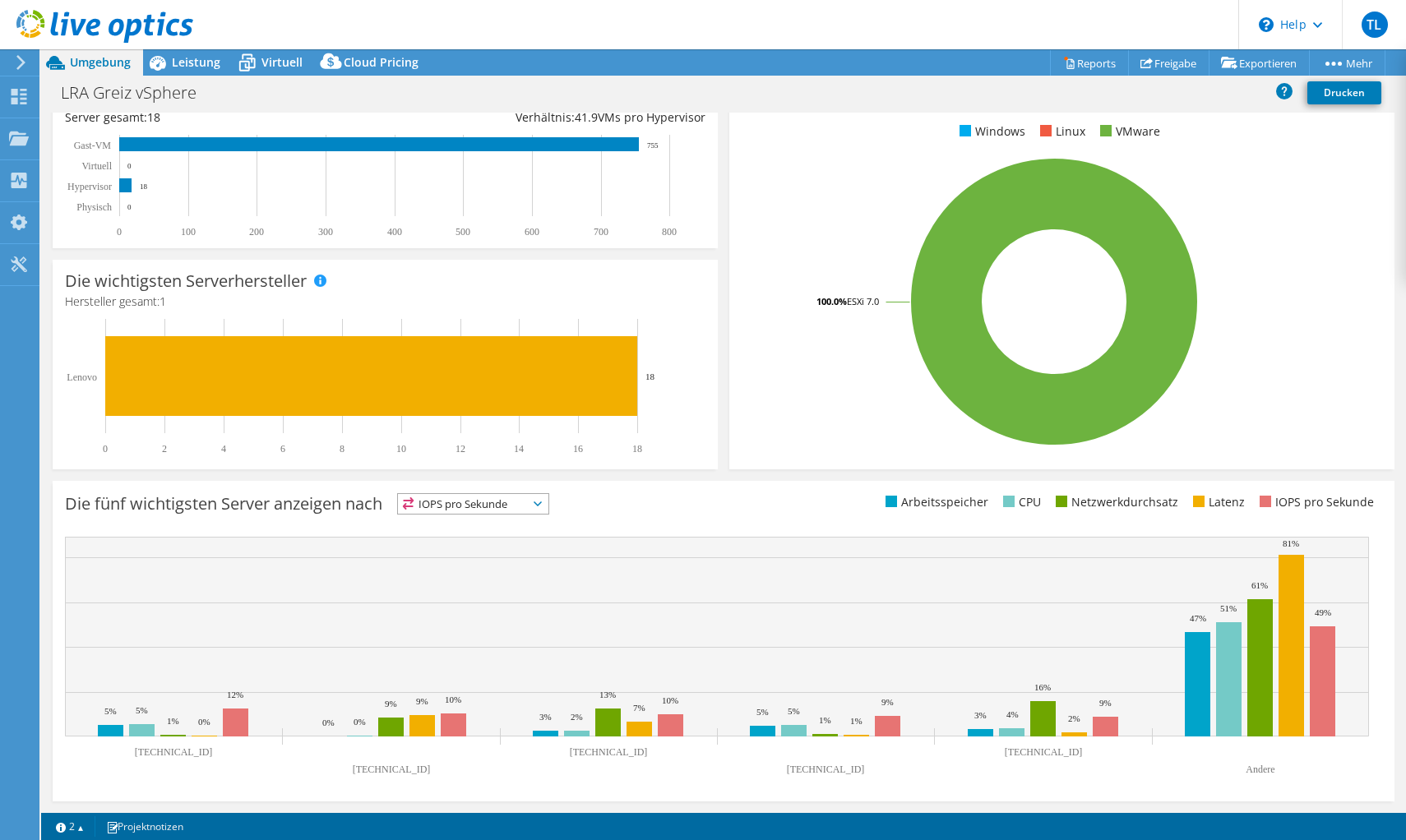
scroll to position [0, 0]
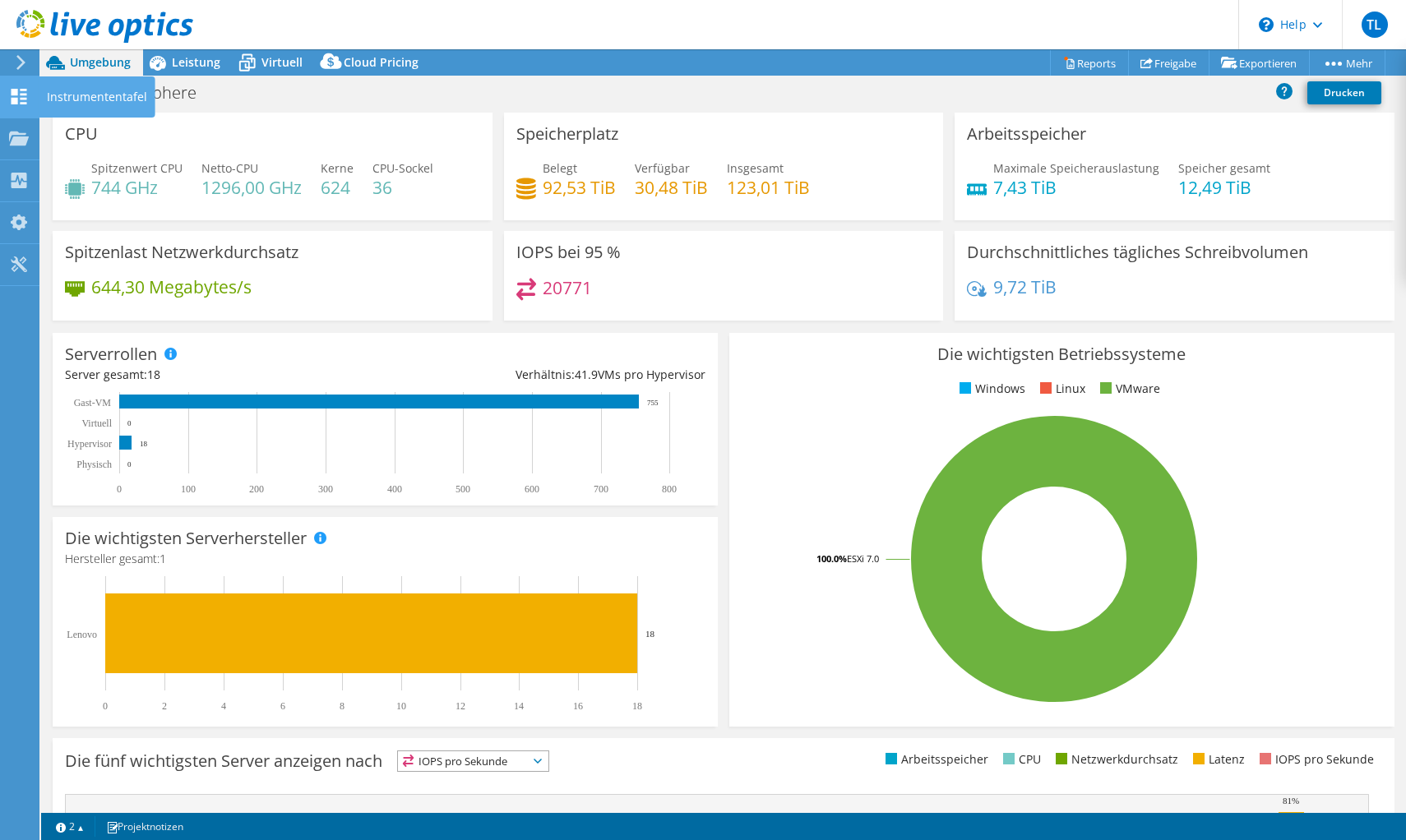
click at [18, 98] on use at bounding box center [20, 97] width 16 height 16
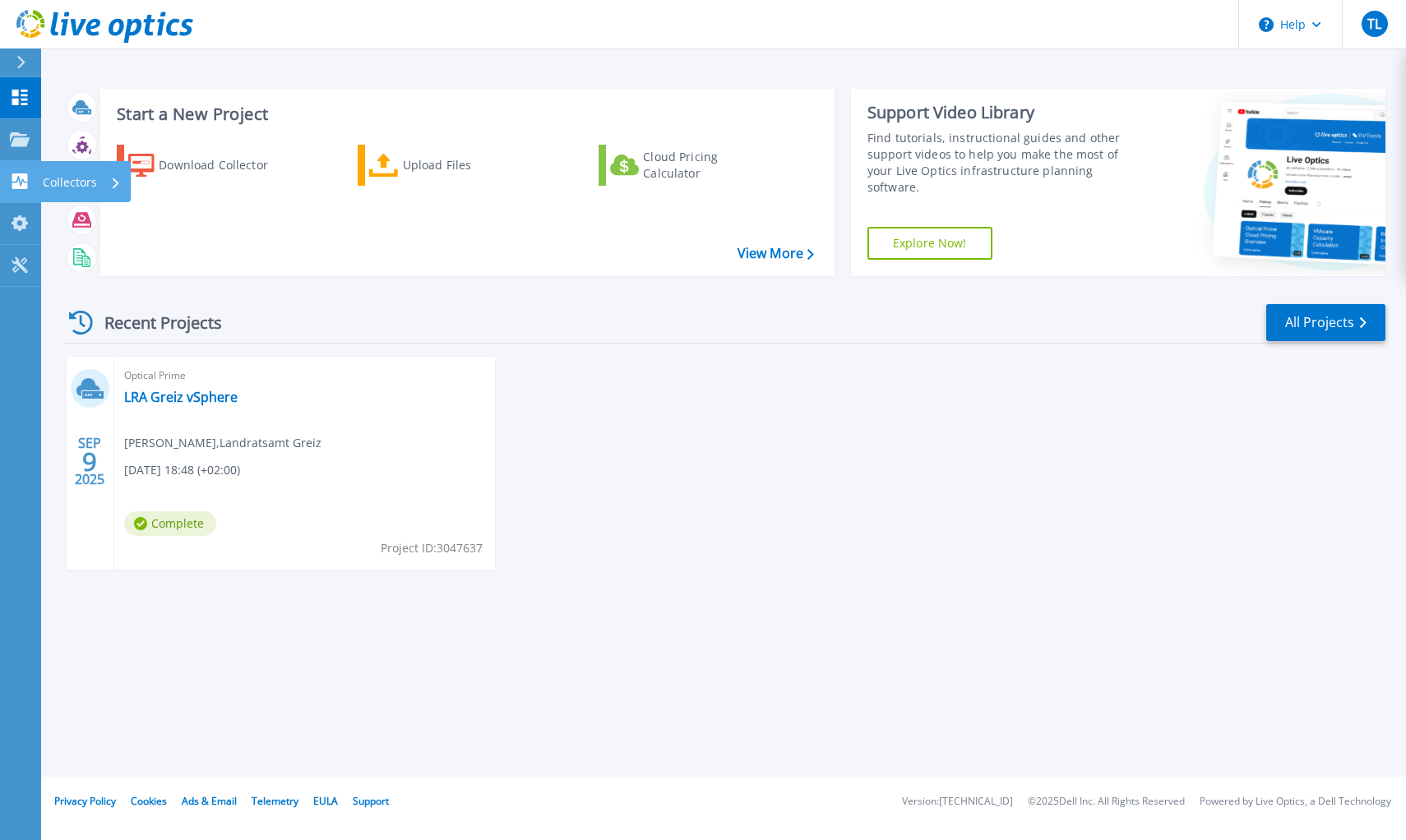
click at [16, 183] on icon at bounding box center [20, 181] width 16 height 16
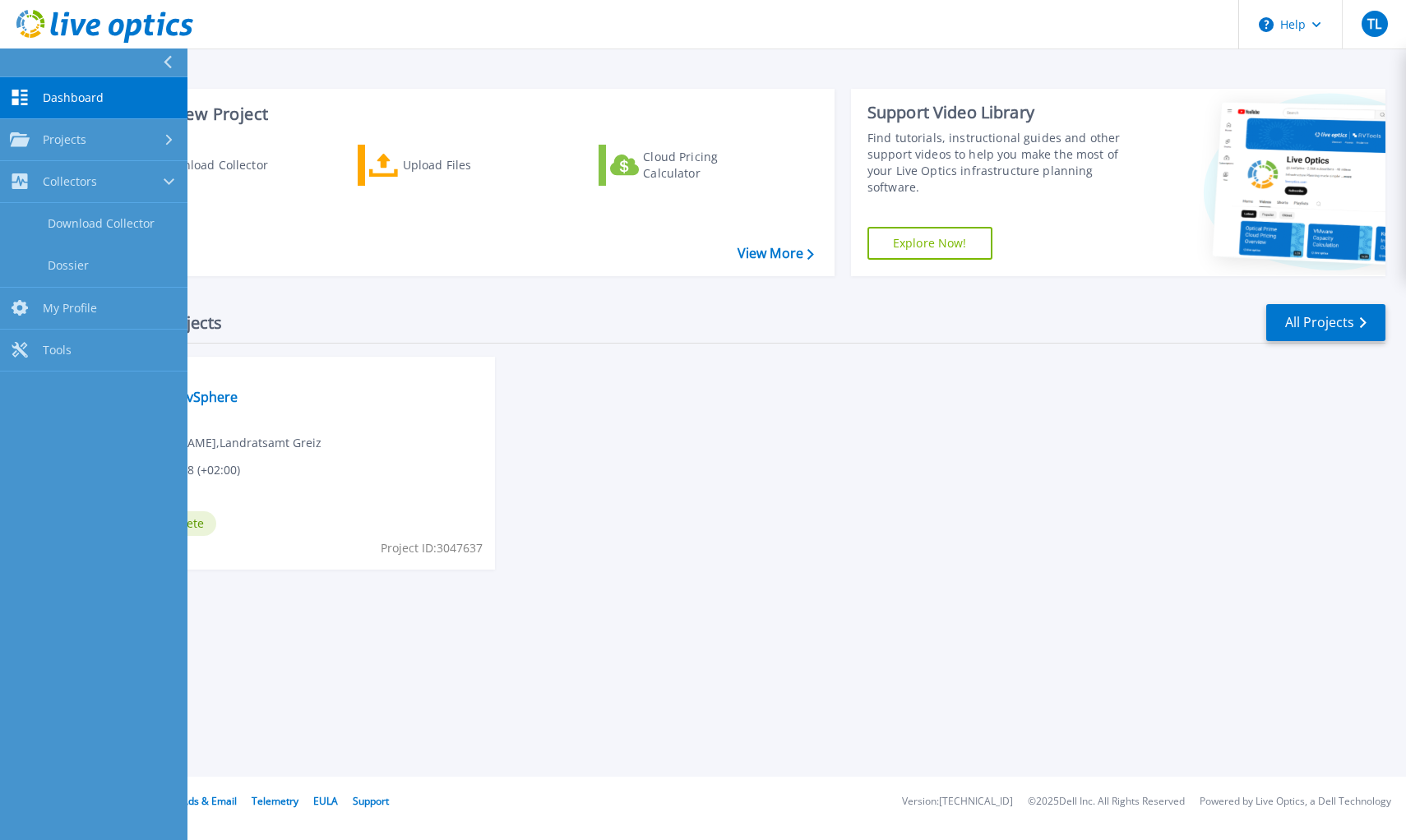
click at [70, 102] on span "Dashboard" at bounding box center [73, 98] width 60 height 15
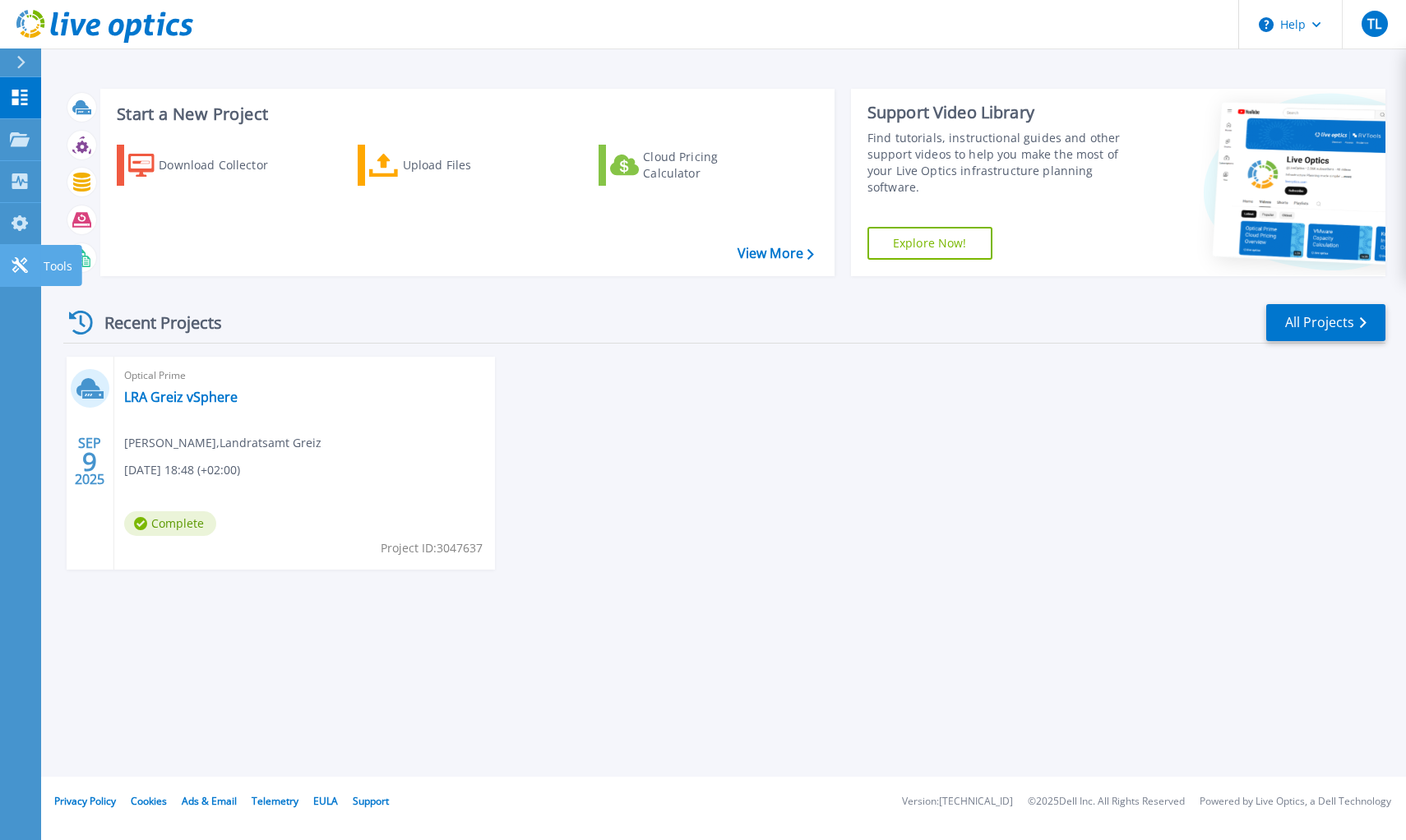
click at [23, 257] on div at bounding box center [20, 265] width 20 height 18
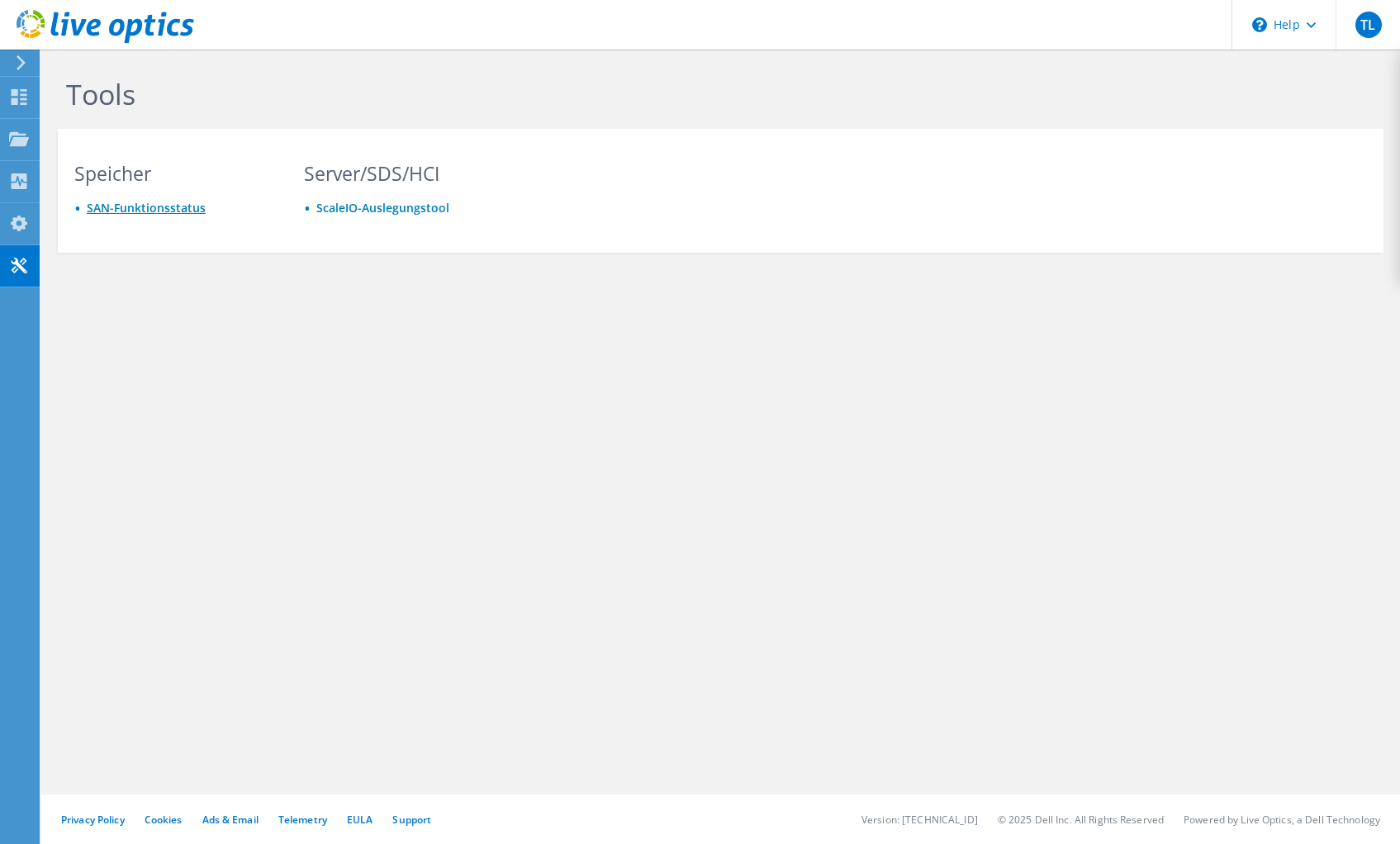
click at [152, 212] on link "SAN-Funktionsstatus" at bounding box center [145, 208] width 119 height 16
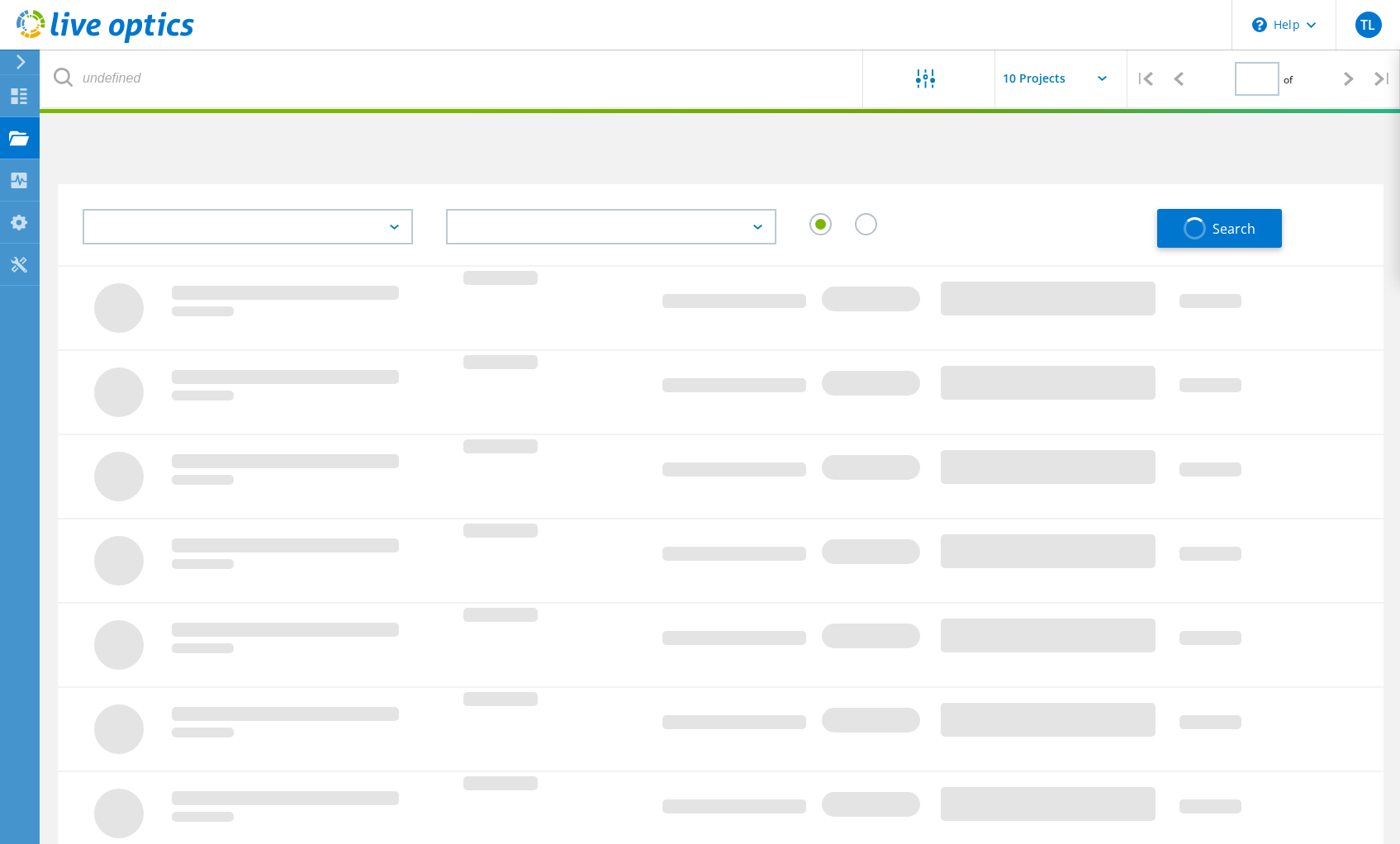
type input "1"
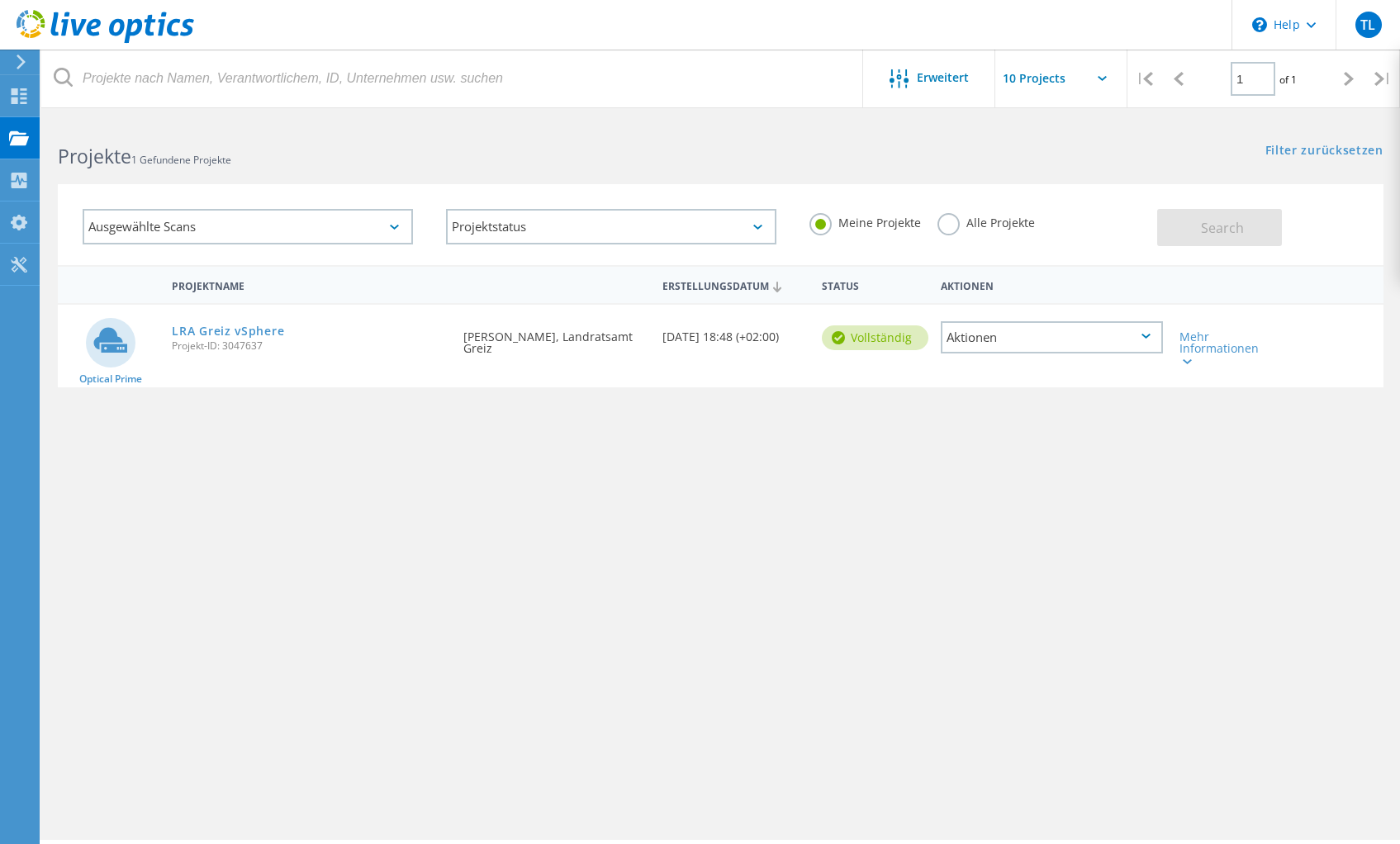
click at [1149, 338] on icon at bounding box center [1146, 335] width 9 height 5
click at [1045, 323] on div "Projektdetails" at bounding box center [1052, 325] width 219 height 25
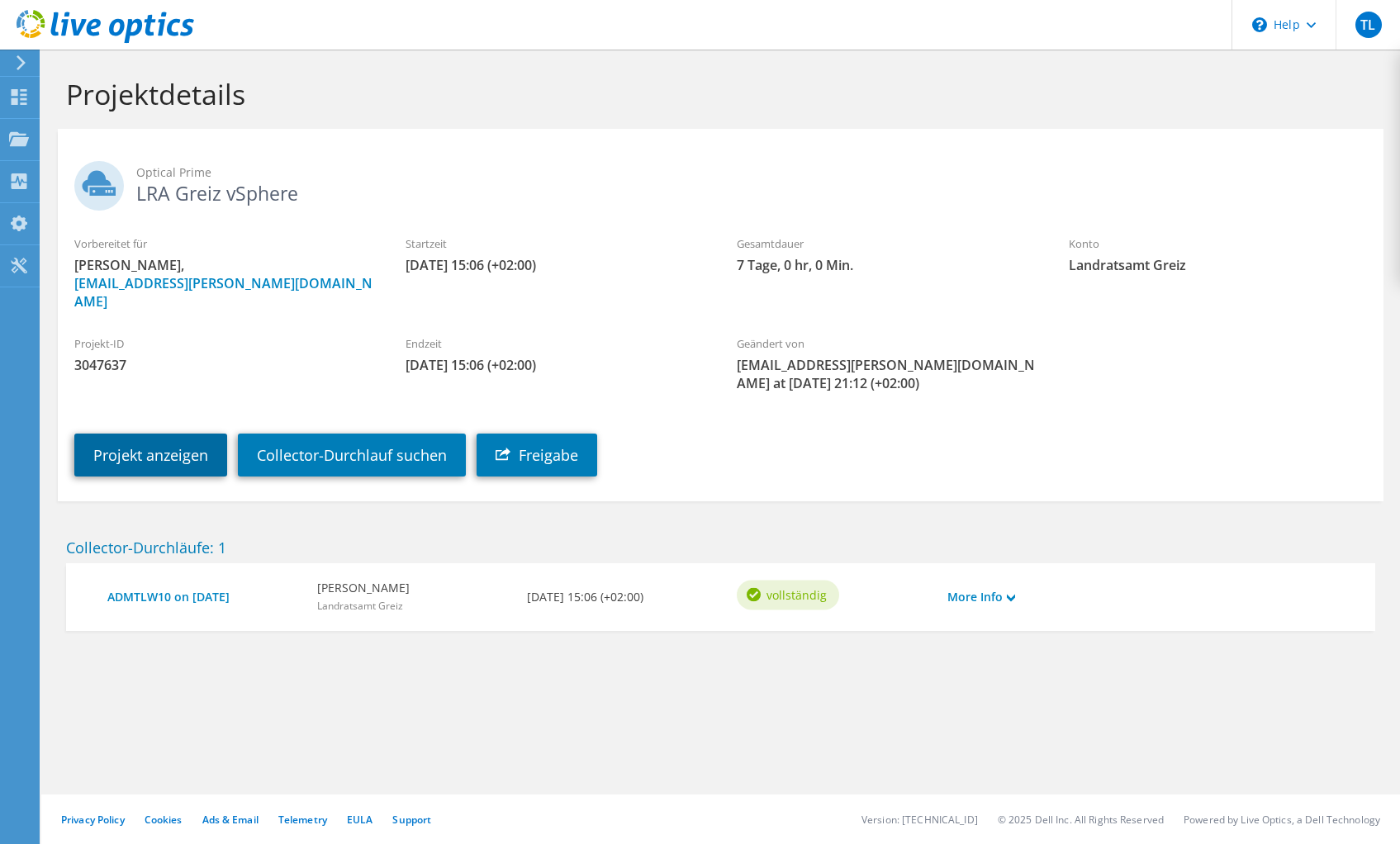
click at [203, 433] on link "Projekt anzeigen" at bounding box center [151, 455] width 153 height 43
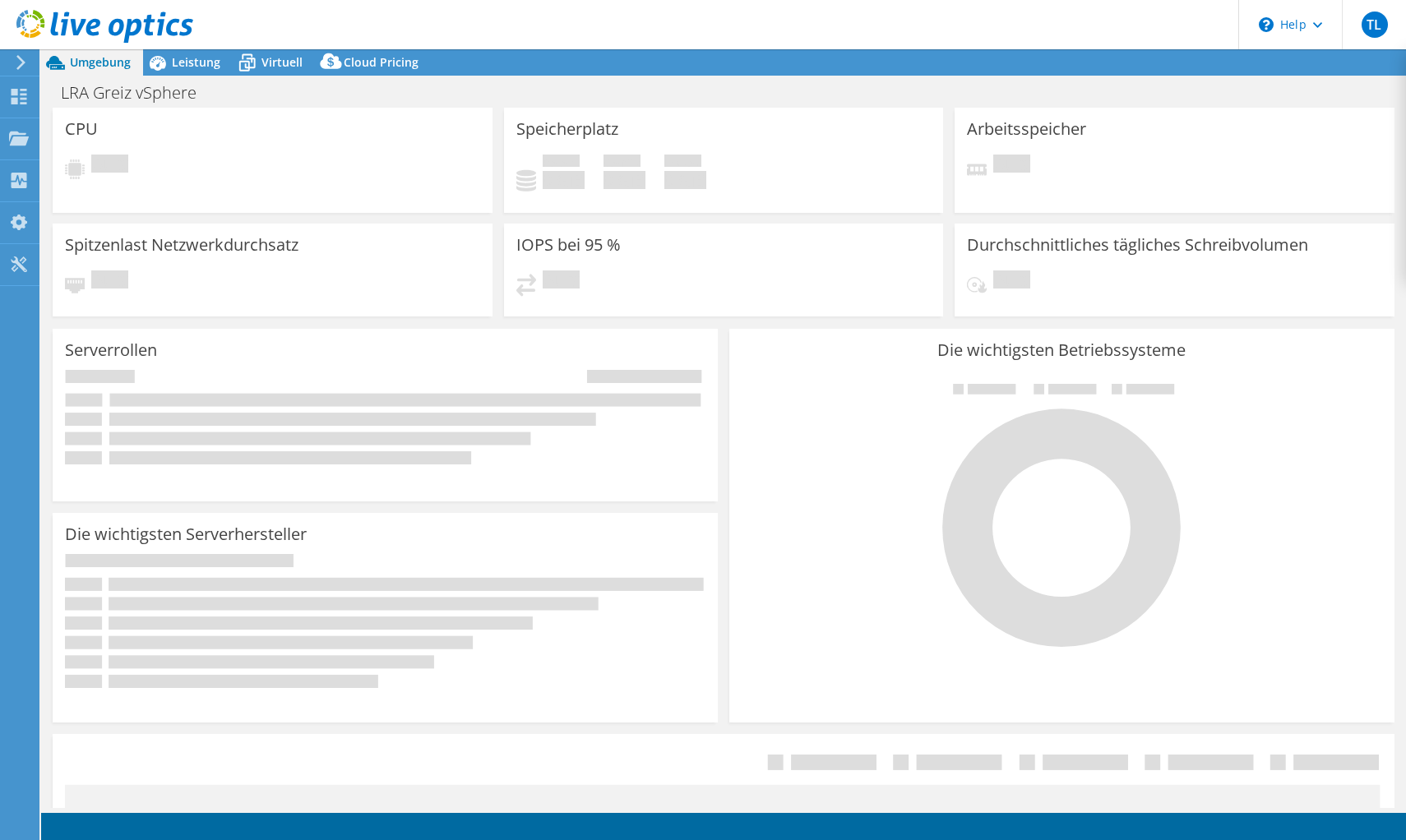
select select "USD"
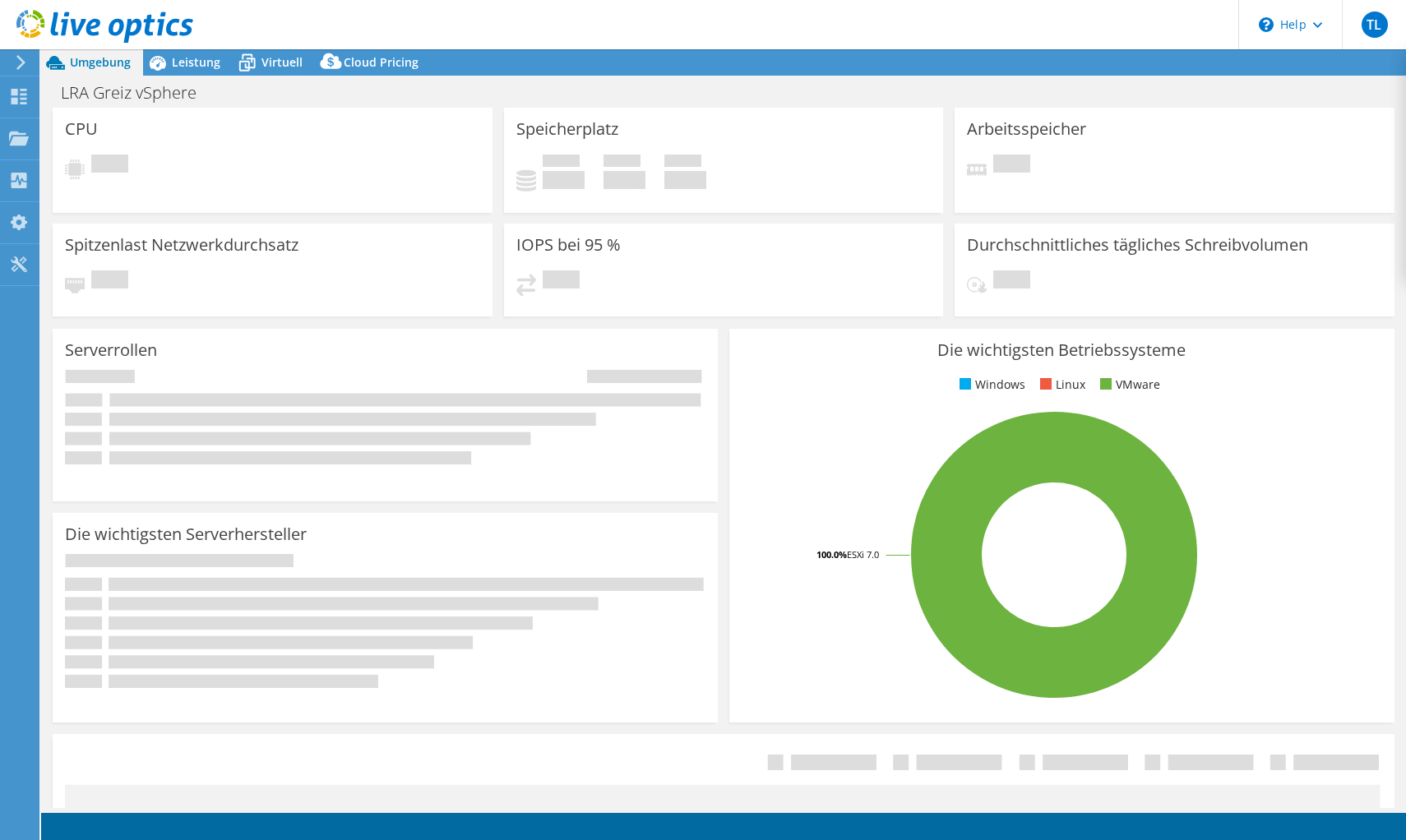
select select "EUFrankfurt"
select select "EUR"
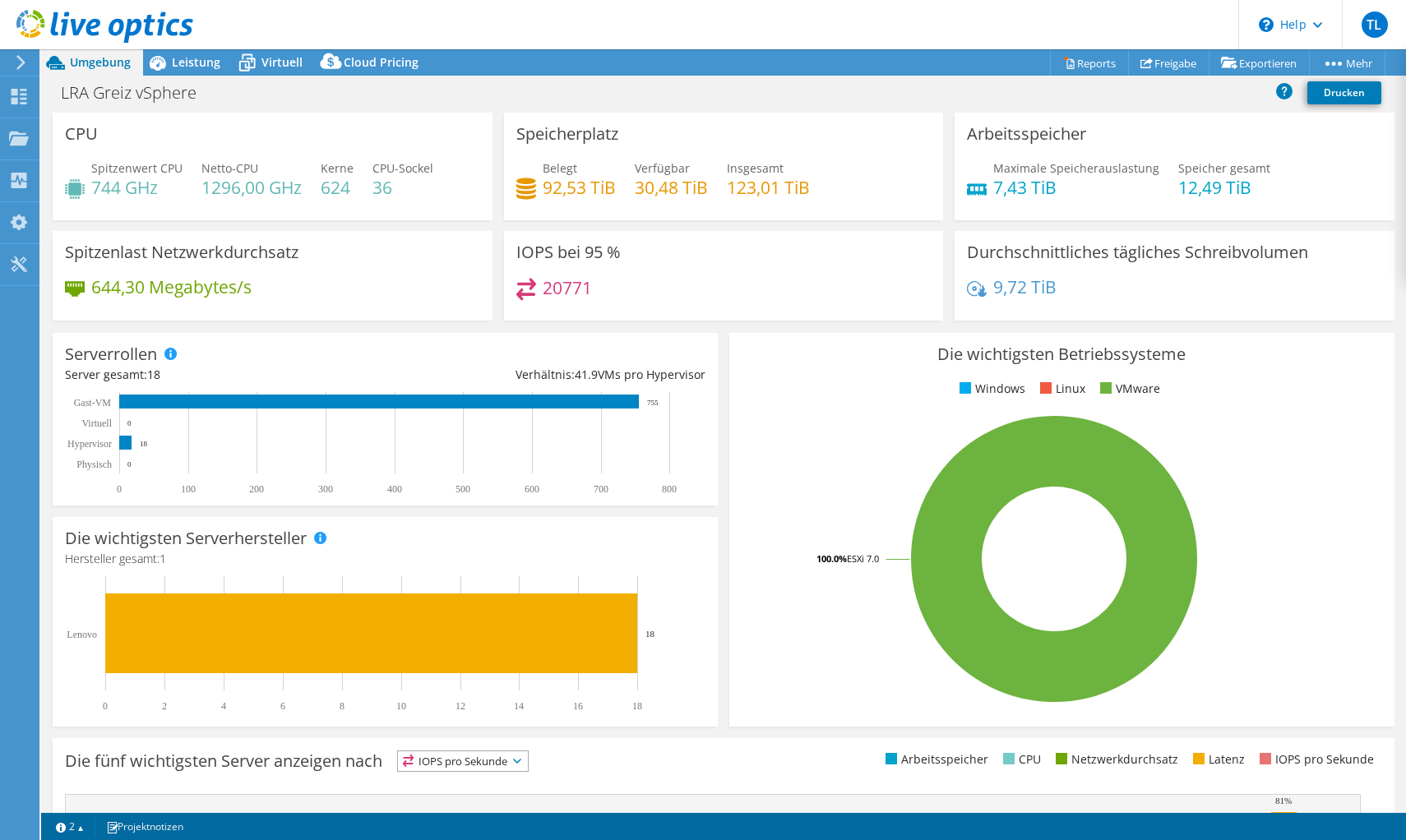
scroll to position [258, 0]
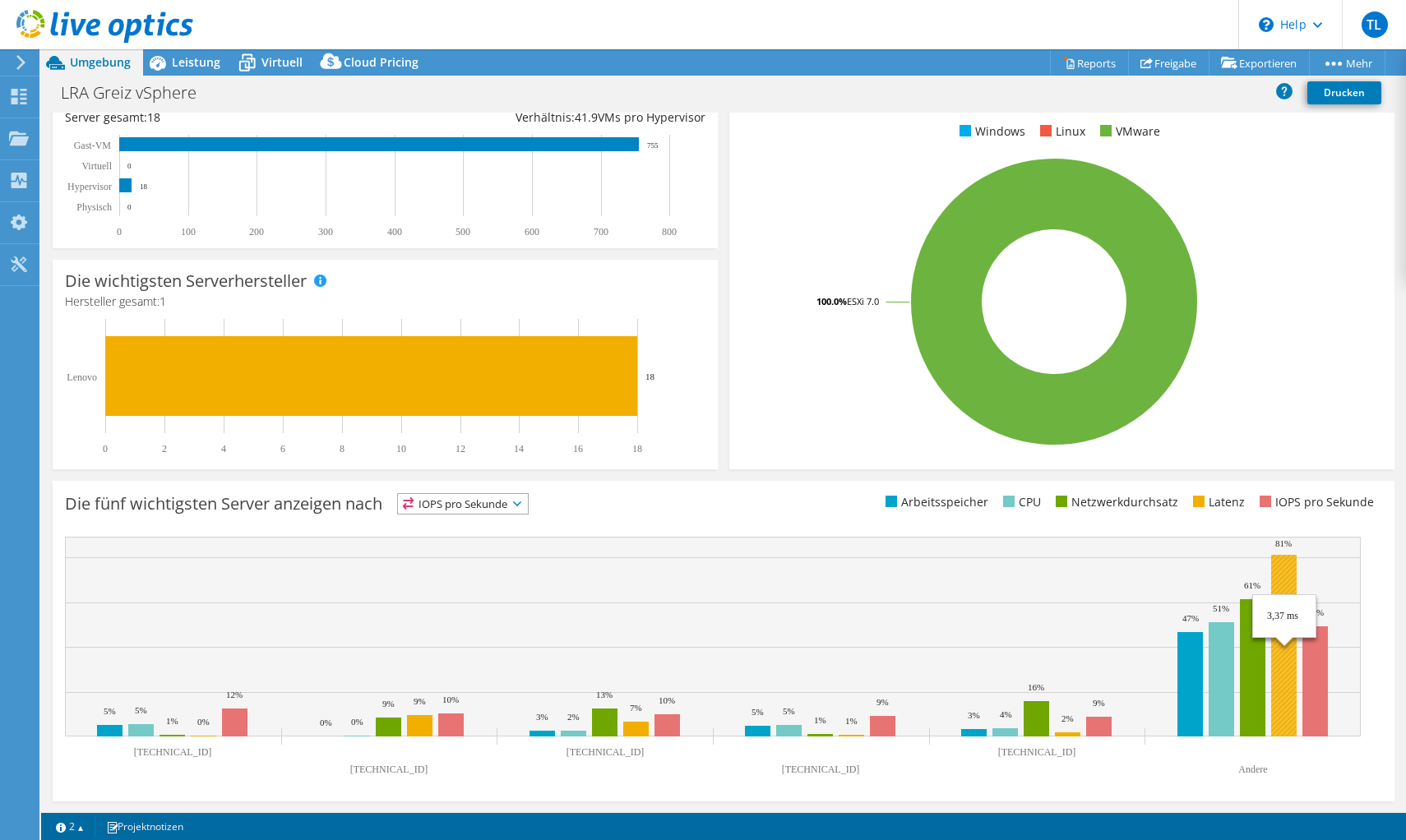
click at [1276, 571] on rect at bounding box center [1284, 646] width 25 height 181
click at [1299, 570] on rect at bounding box center [713, 636] width 1296 height 200
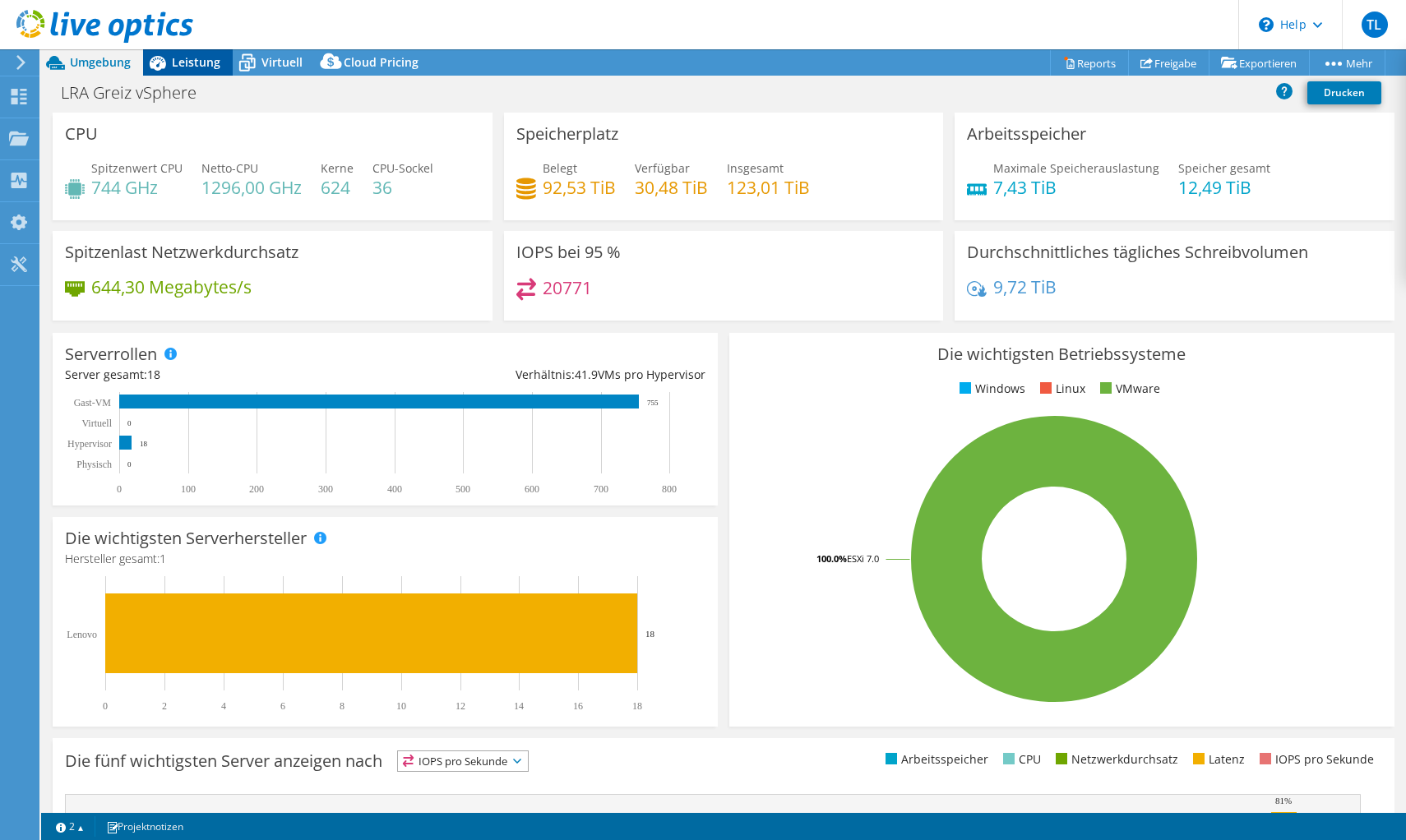
click at [192, 56] on span "Leistung" at bounding box center [196, 62] width 49 height 16
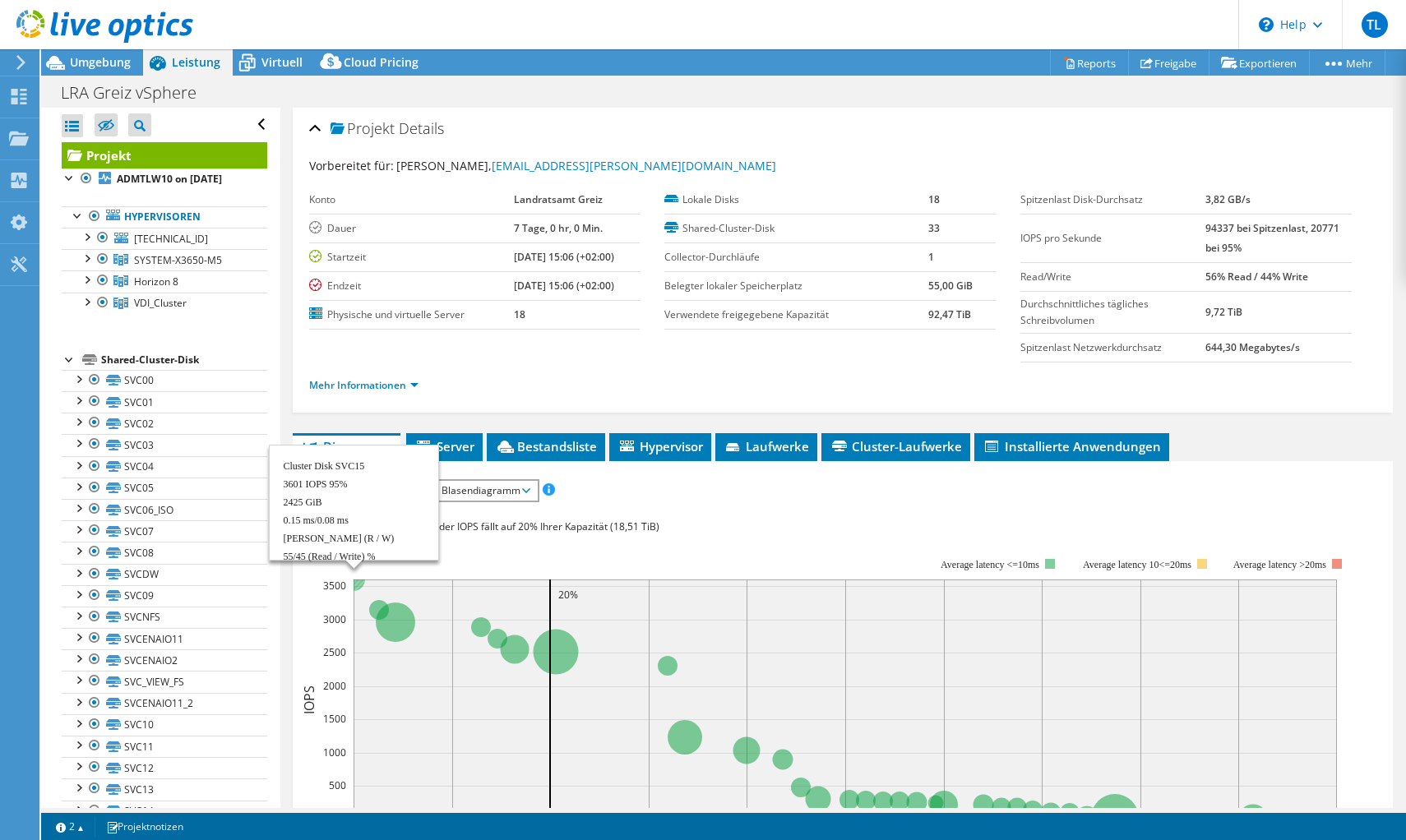
click at [358, 587] on circle at bounding box center [354, 580] width 23 height 23
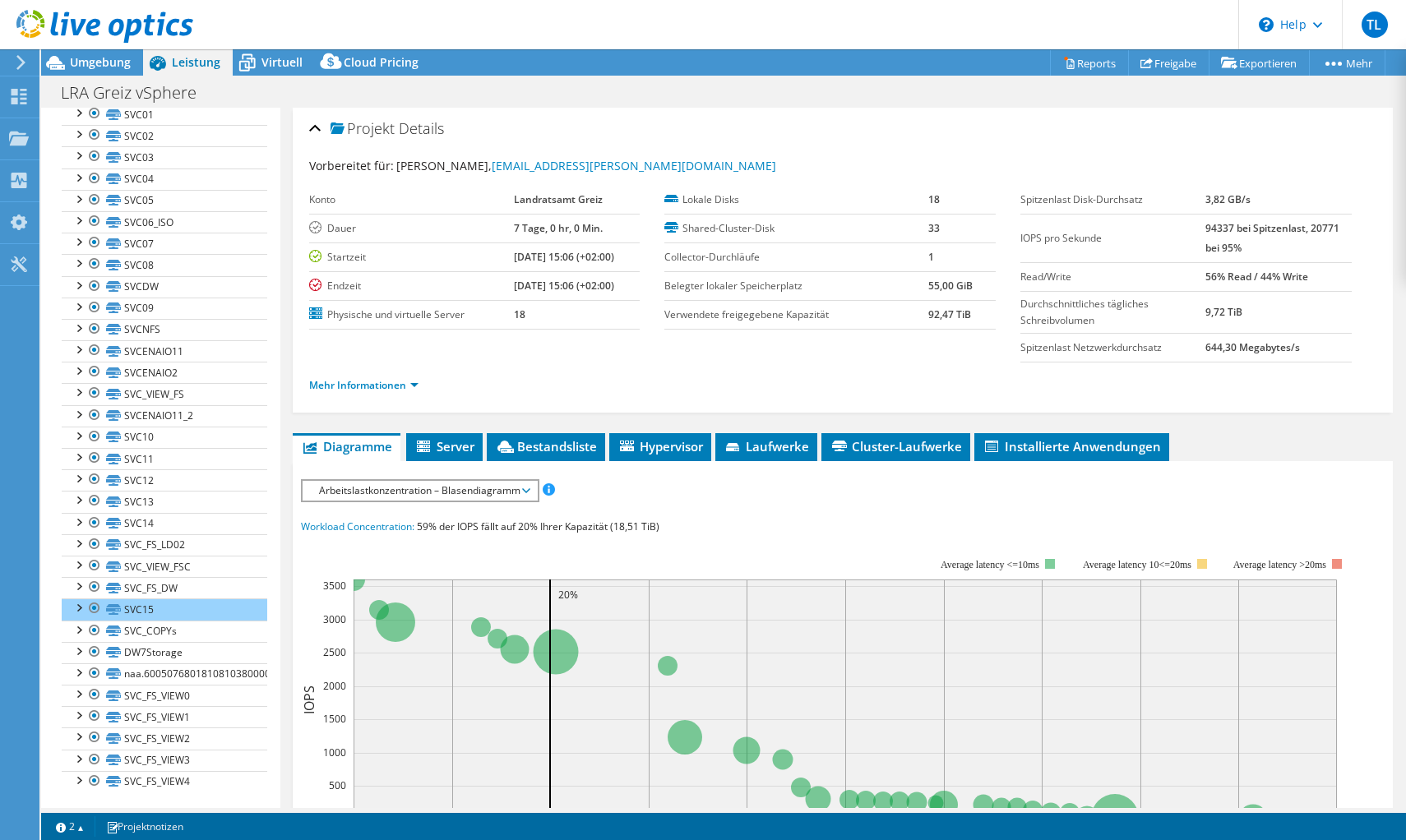
scroll to position [292, 0]
click at [81, 608] on div at bounding box center [78, 602] width 17 height 17
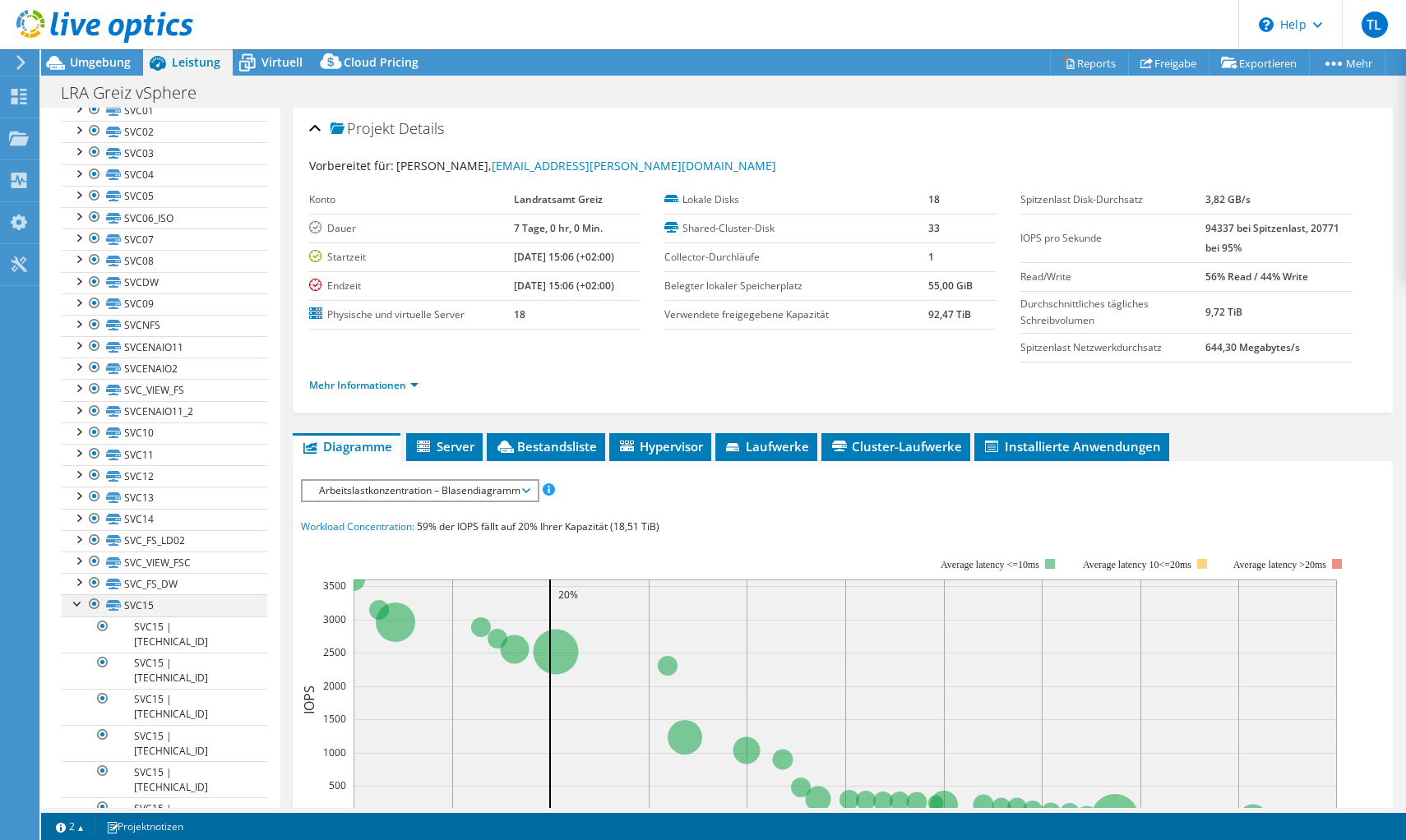
scroll to position [420, 0]
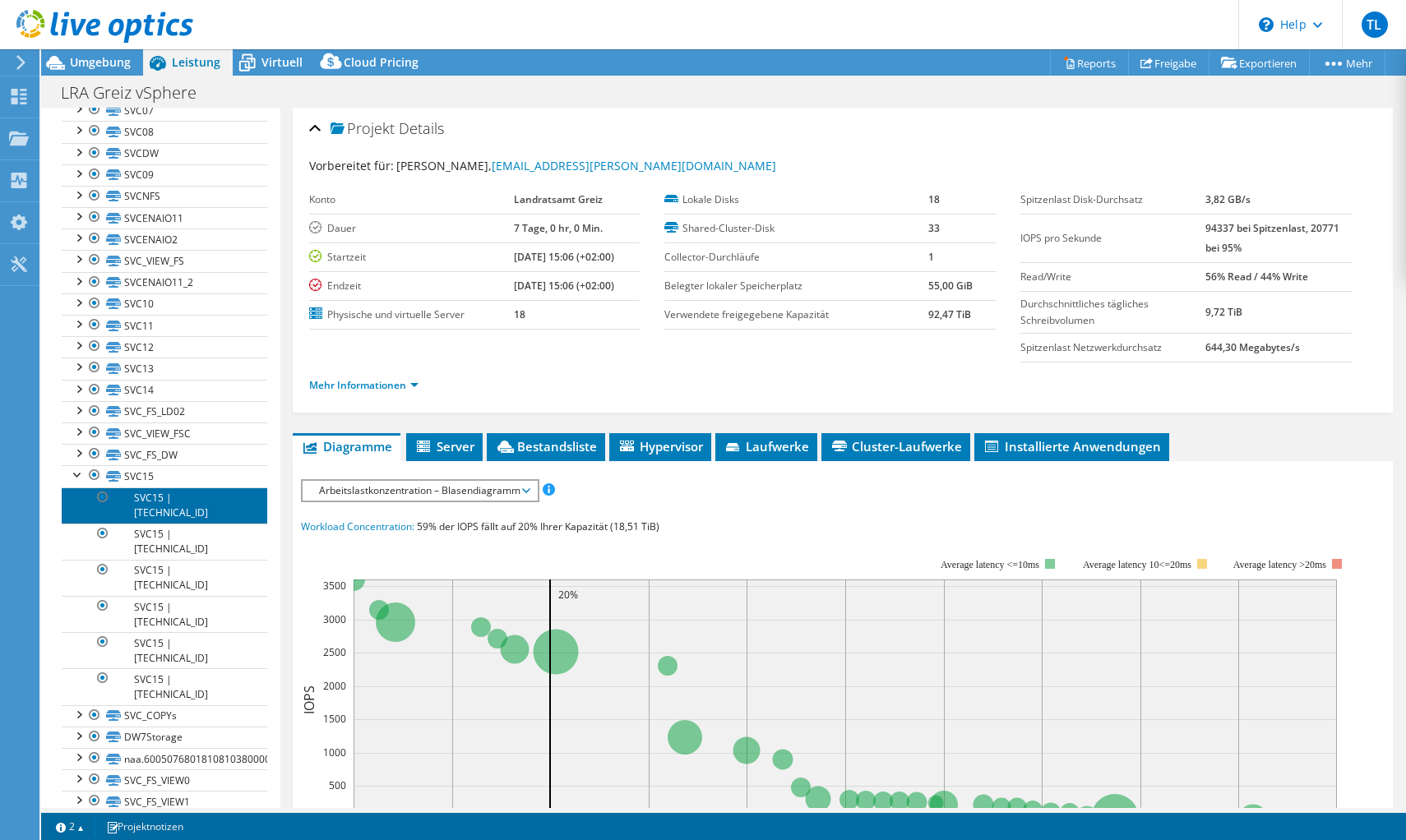
click at [146, 500] on link "SVC15 | 10.100.9.54" at bounding box center [164, 505] width 206 height 36
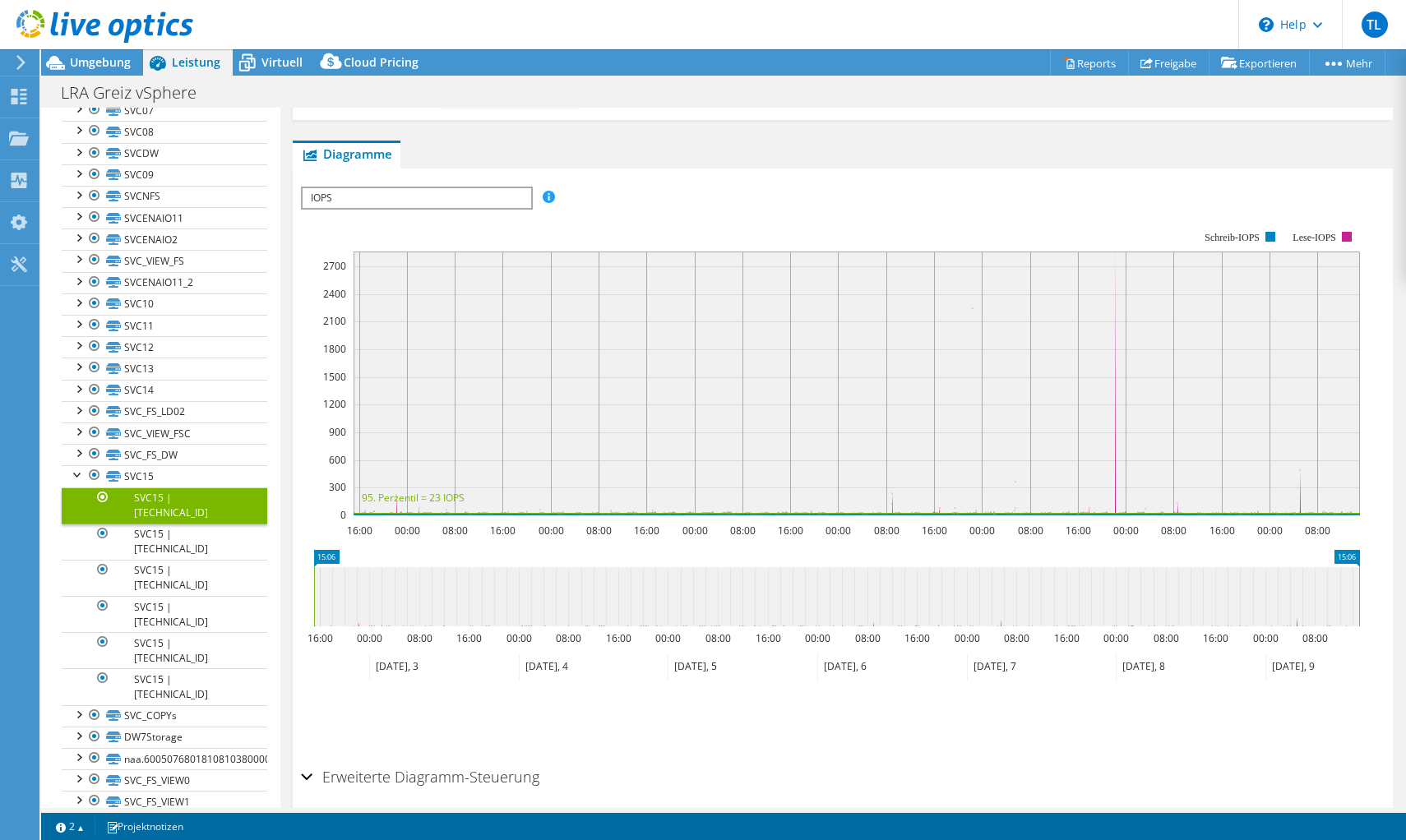
scroll to position [312, 0]
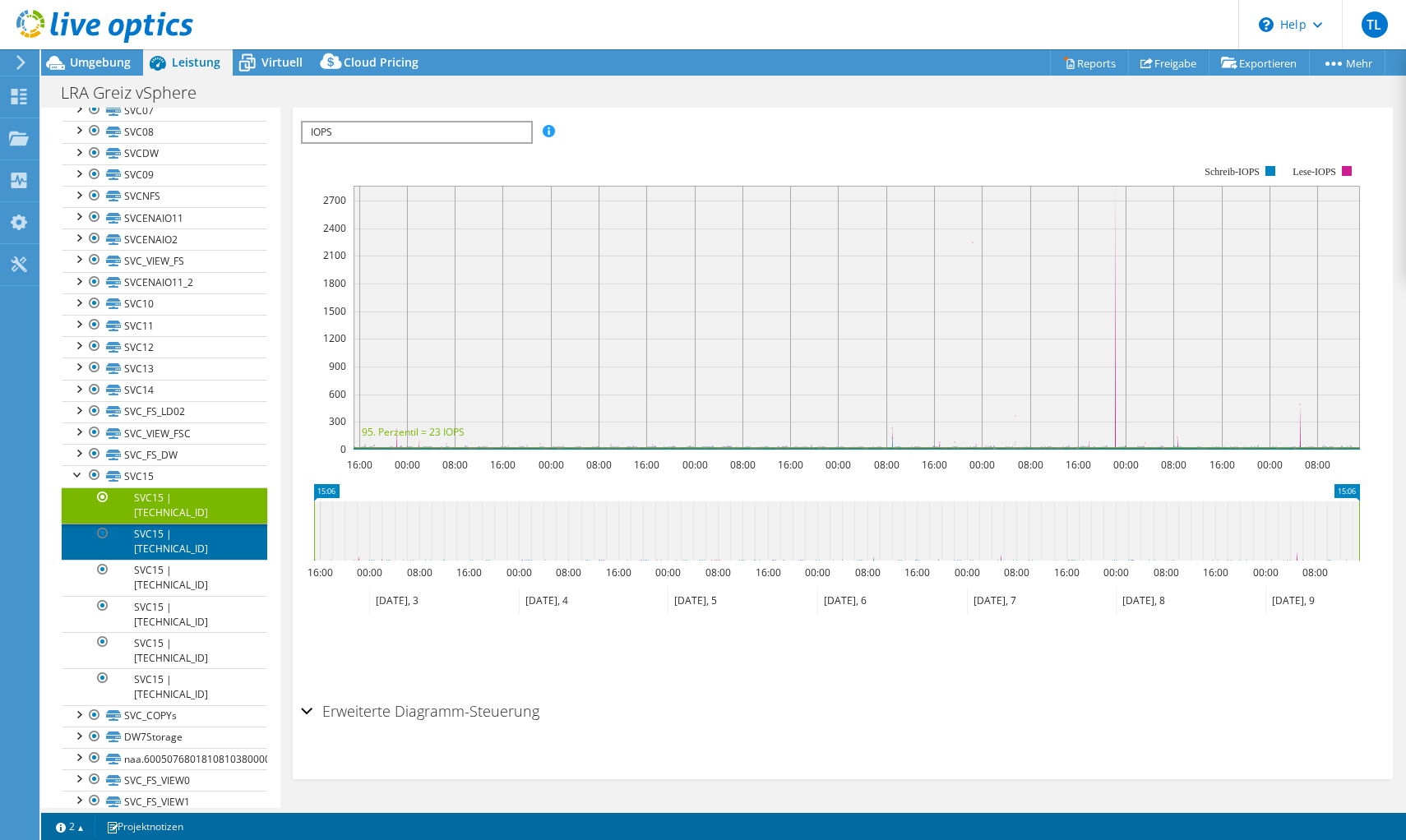
click at [183, 524] on link "SVC15 | 10.100.9.55" at bounding box center [164, 541] width 206 height 36
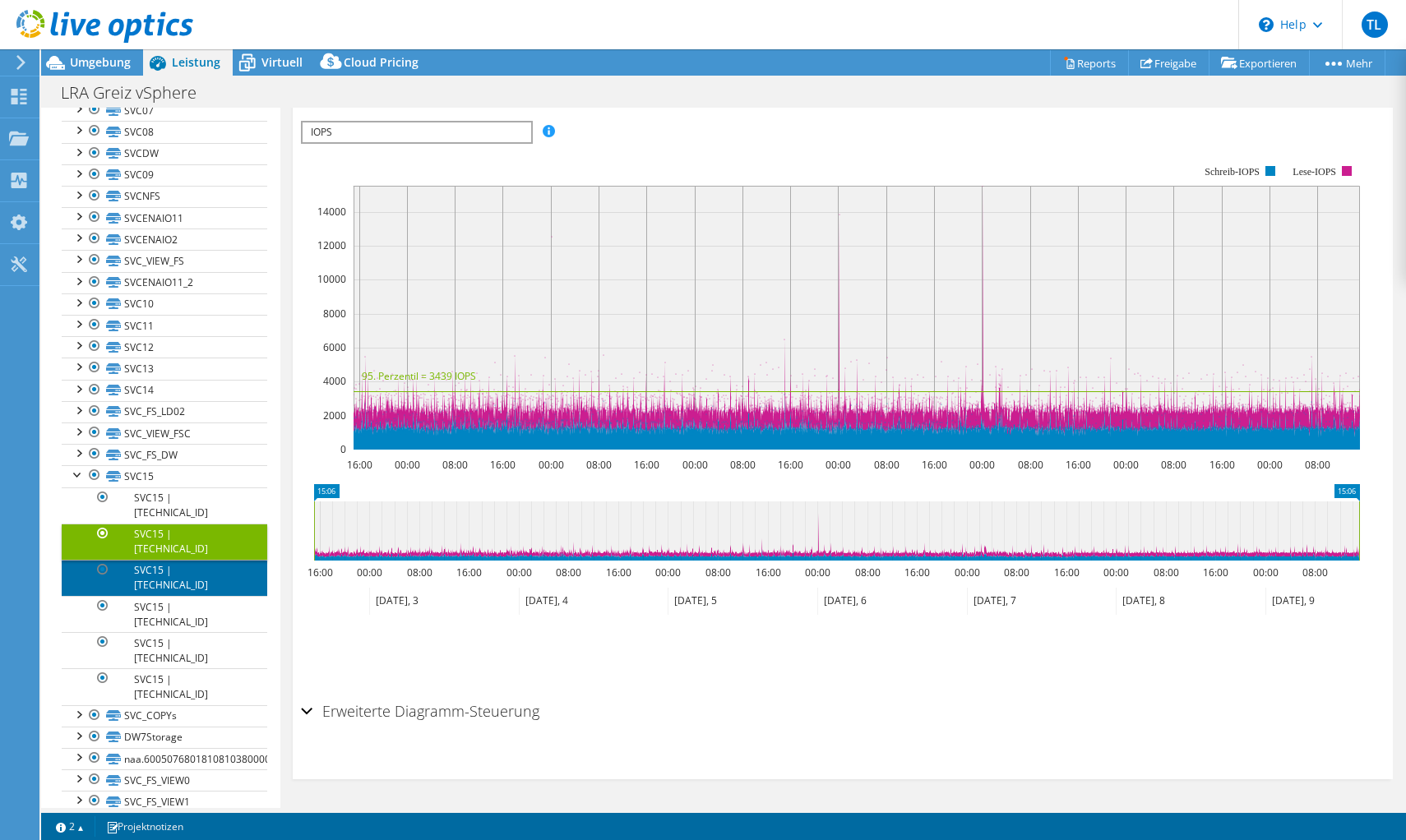
click at [200, 560] on link "SVC15 | 10.100.9.56" at bounding box center [164, 578] width 206 height 36
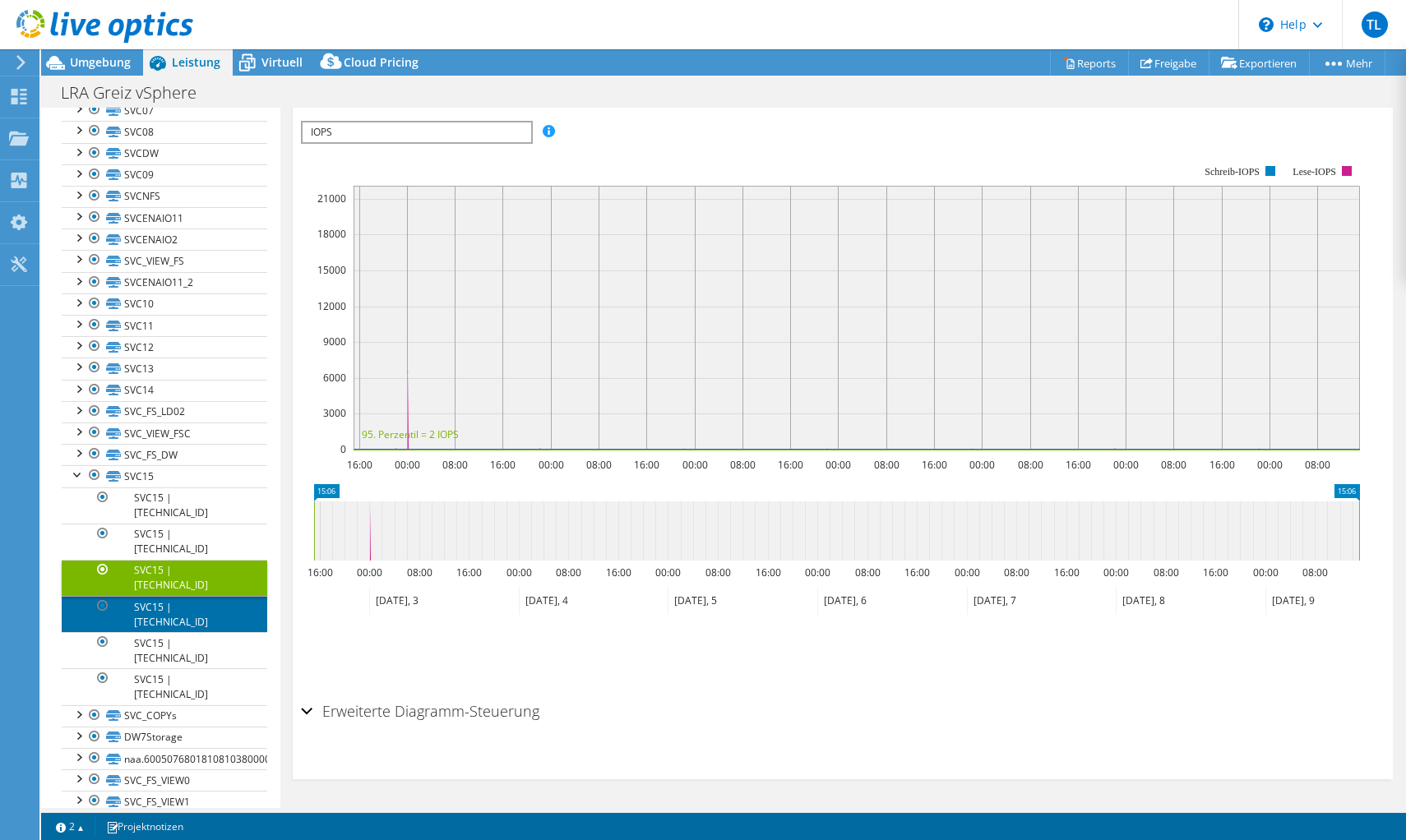
click at [198, 596] on link "SVC15 | 10.100.9.53" at bounding box center [164, 614] width 206 height 36
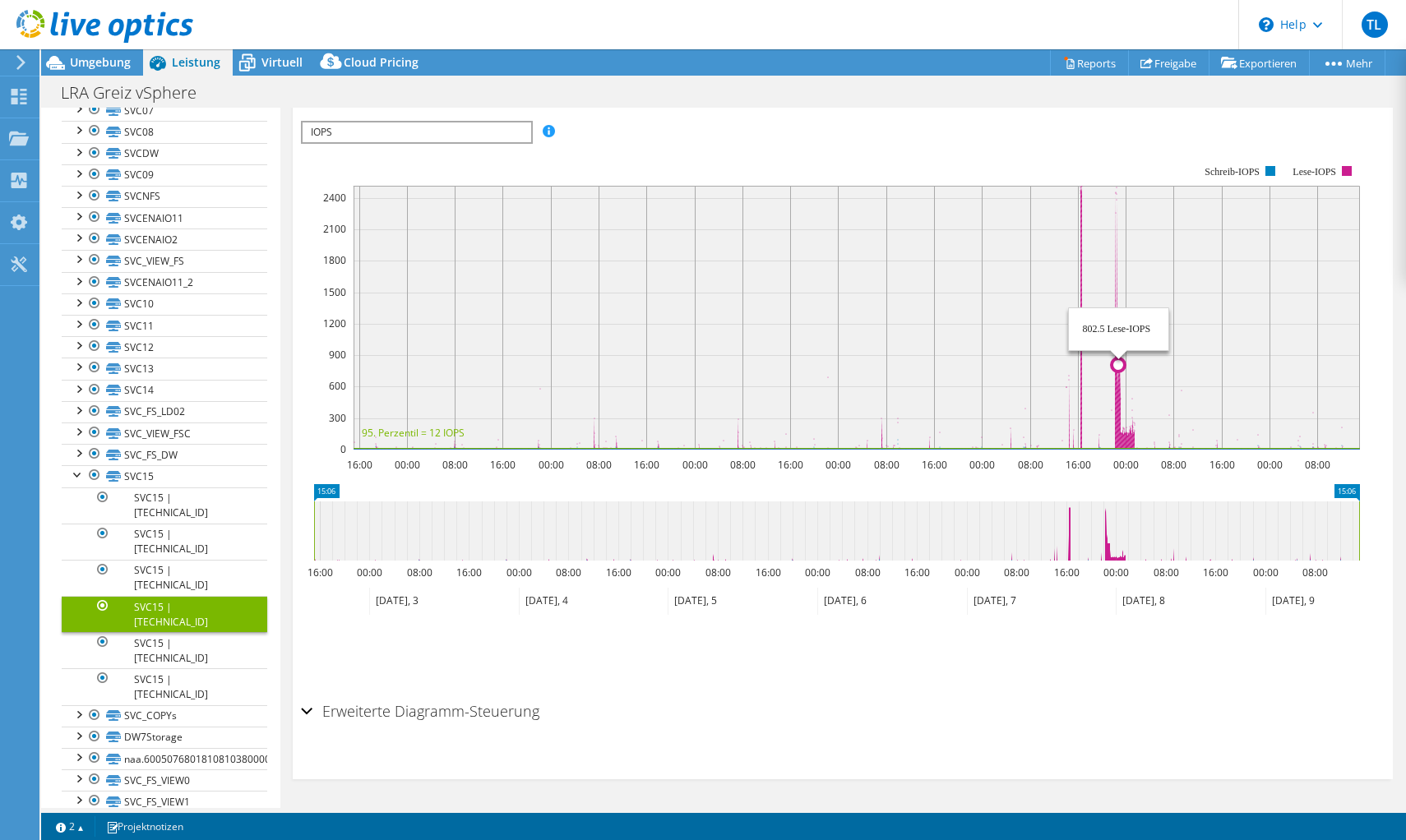
click at [1118, 358] on circle at bounding box center [1117, 364] width 13 height 13
click at [192, 632] on link "SVC15 | 10.100.9.51" at bounding box center [164, 650] width 206 height 36
